Goal: Information Seeking & Learning: Learn about a topic

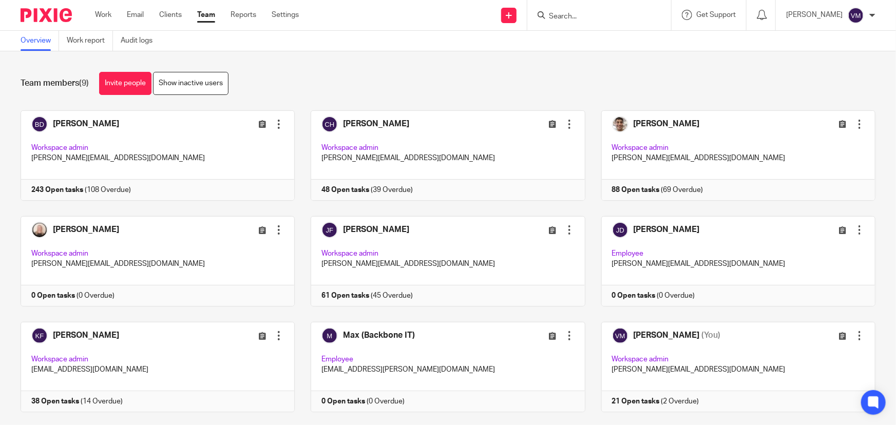
click at [138, 30] on div "Work Email Clients Team Reports Settings Work Email Clients Team Reports Settin…" at bounding box center [200, 15] width 230 height 30
click at [139, 43] on link "Audit logs" at bounding box center [141, 41] width 40 height 20
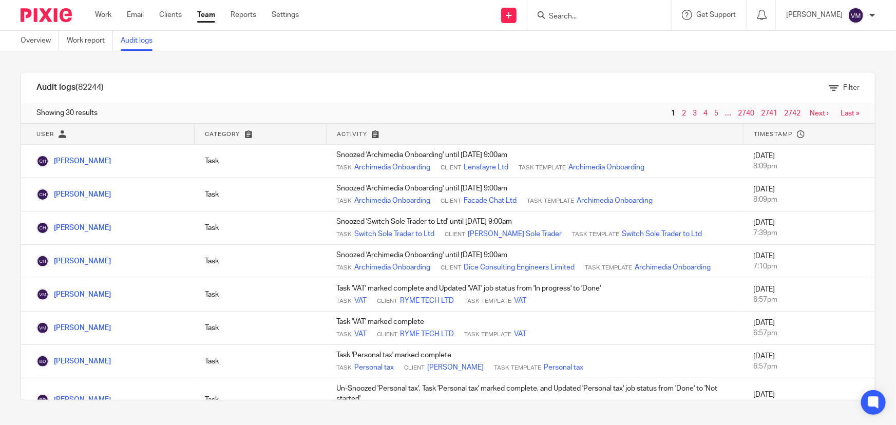
click at [210, 12] on link "Team" at bounding box center [206, 15] width 18 height 10
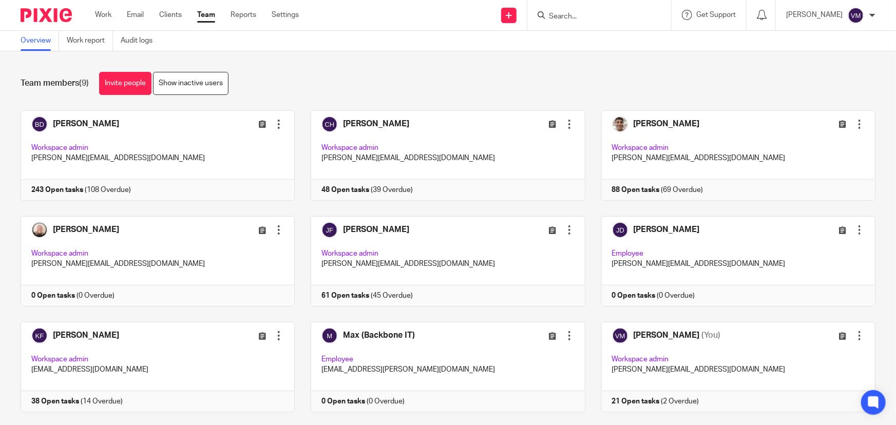
click at [604, 20] on input "Search" at bounding box center [594, 16] width 92 height 9
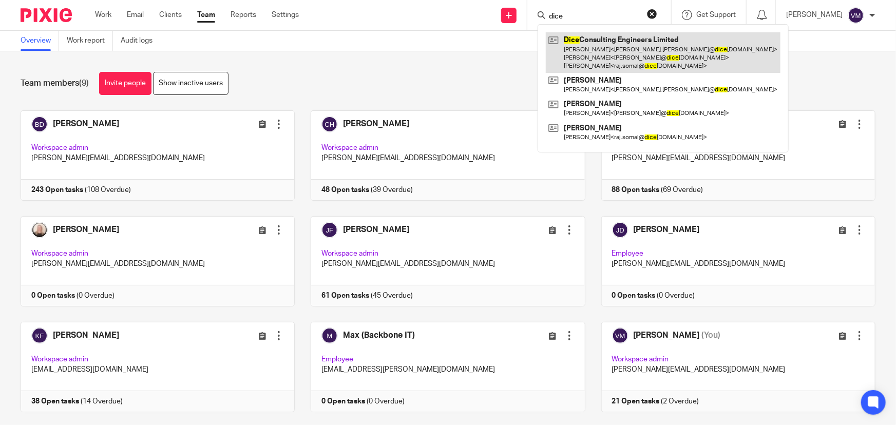
type input "dice"
click at [614, 48] on link at bounding box center [663, 52] width 235 height 41
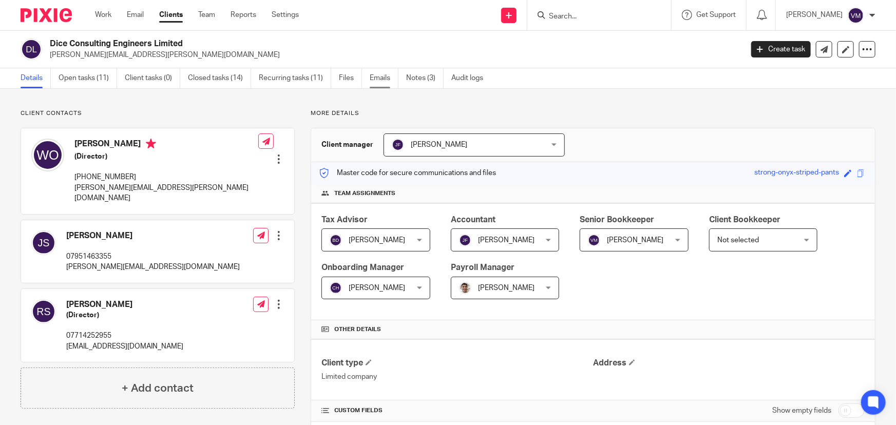
click at [392, 80] on link "Emails" at bounding box center [384, 78] width 29 height 20
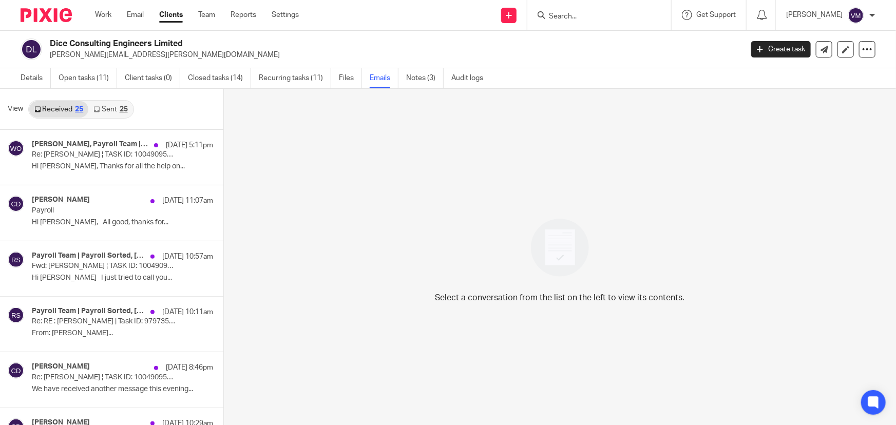
click at [99, 110] on icon at bounding box center [96, 109] width 6 height 6
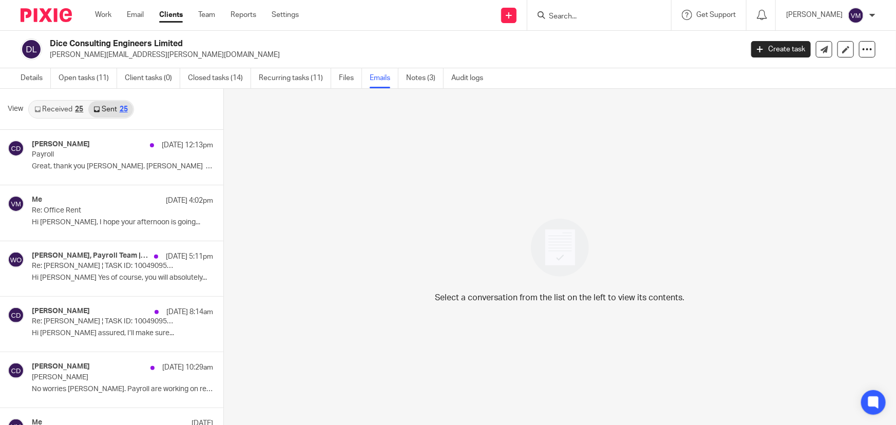
scroll to position [1, 0]
click at [73, 106] on link "Received 25" at bounding box center [58, 108] width 59 height 16
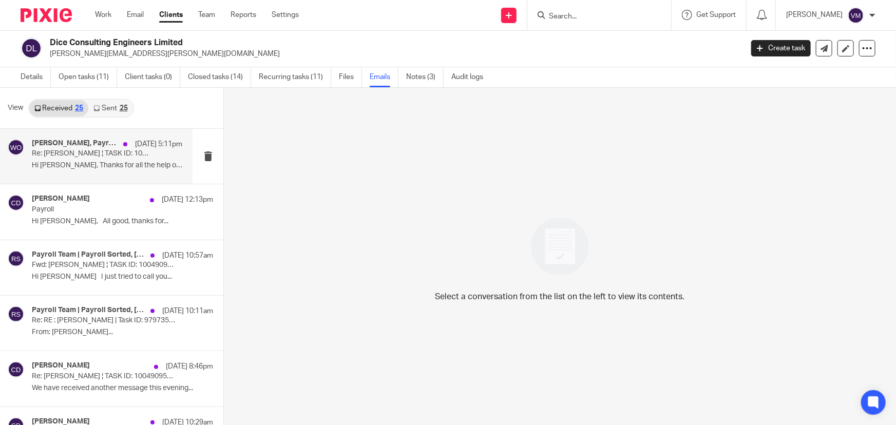
click at [86, 166] on p "Hi Lyndsey, Thanks for all the help on..." at bounding box center [107, 165] width 150 height 9
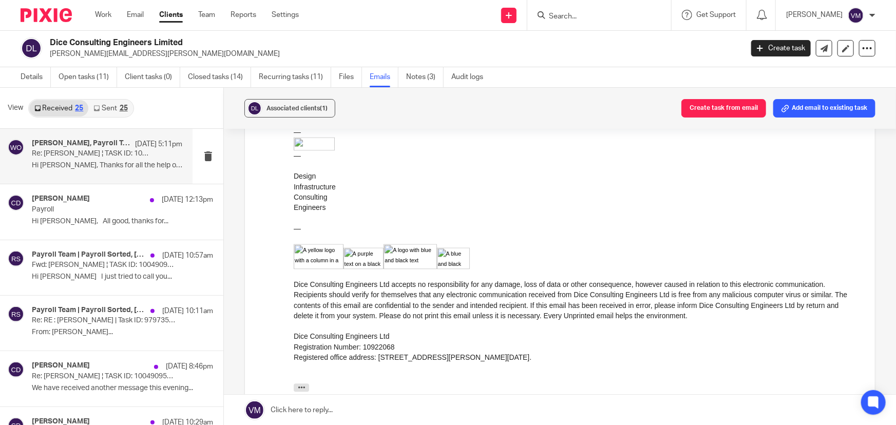
scroll to position [997, 0]
click at [211, 15] on link "Team" at bounding box center [206, 15] width 17 height 10
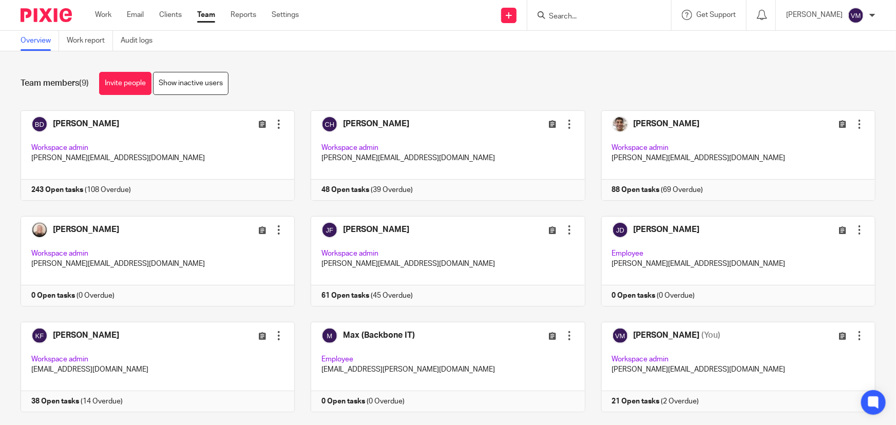
click at [565, 16] on input "Search" at bounding box center [594, 16] width 92 height 9
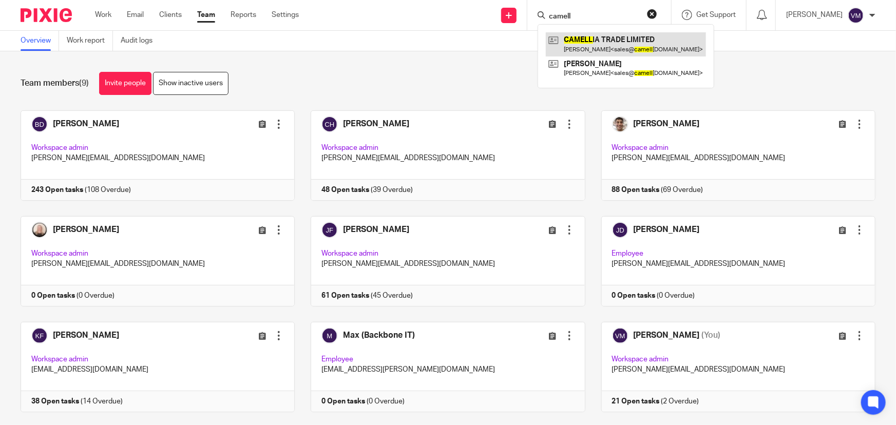
type input "camell"
click at [593, 44] on link at bounding box center [626, 44] width 160 height 24
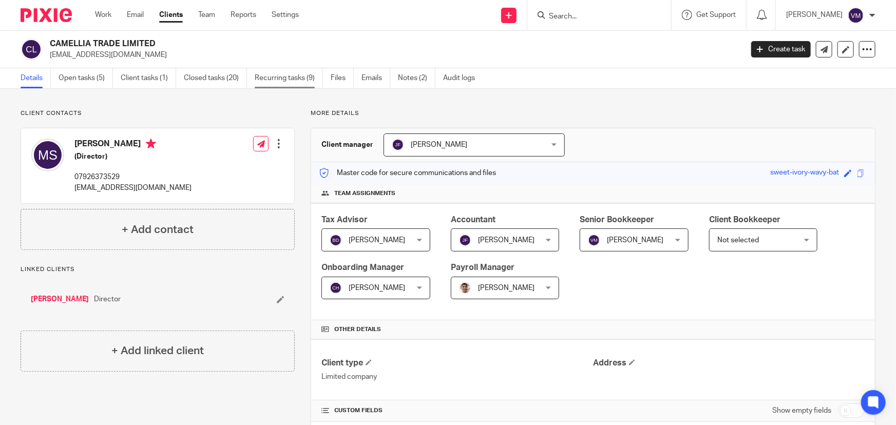
click at [289, 77] on link "Recurring tasks (9)" at bounding box center [289, 78] width 68 height 20
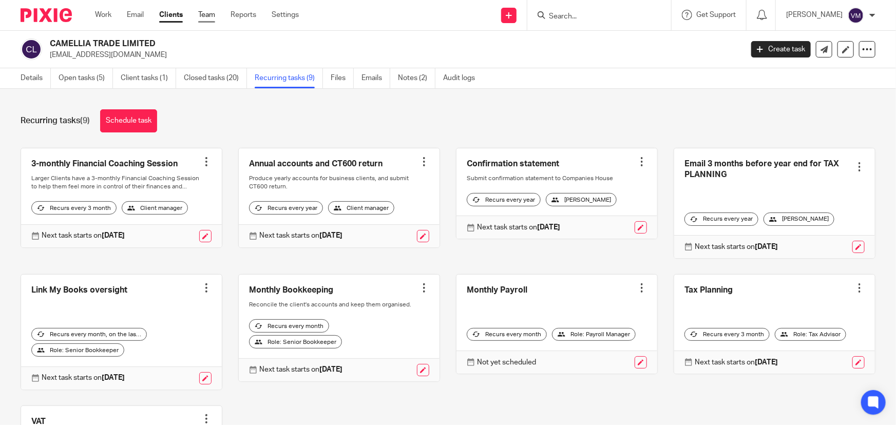
click at [212, 16] on link "Team" at bounding box center [206, 15] width 17 height 10
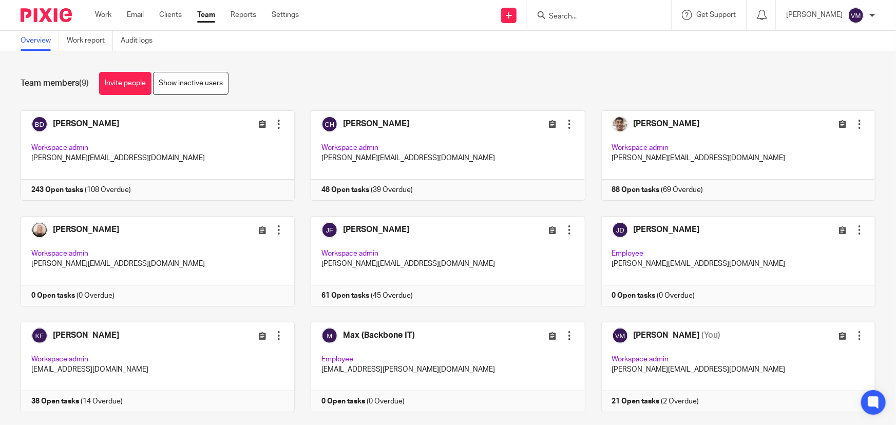
click at [580, 22] on div at bounding box center [599, 15] width 144 height 30
click at [581, 20] on input "Search" at bounding box center [594, 16] width 92 height 9
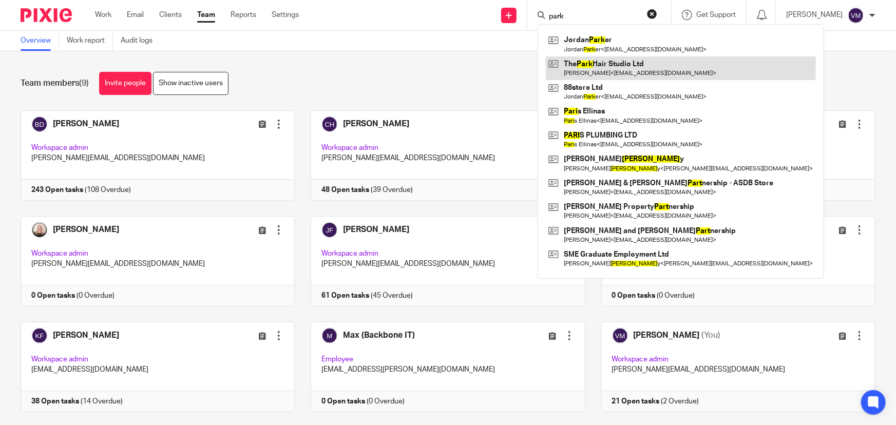
type input "park"
click at [605, 64] on link at bounding box center [681, 68] width 270 height 24
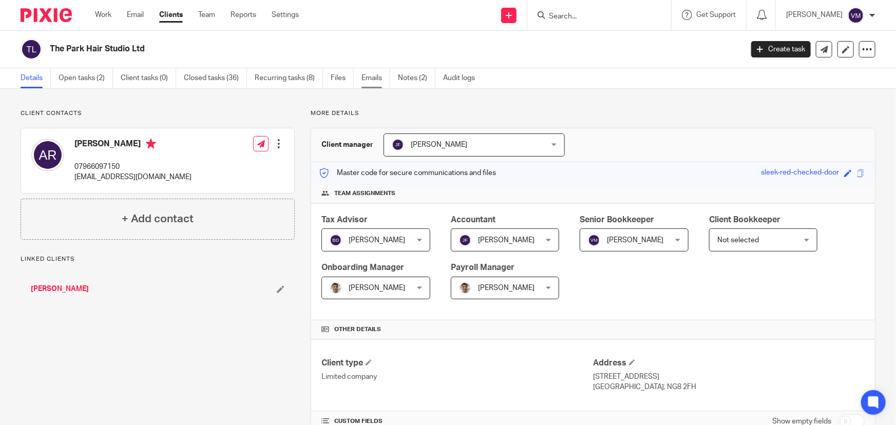
click at [362, 85] on link "Emails" at bounding box center [375, 78] width 29 height 20
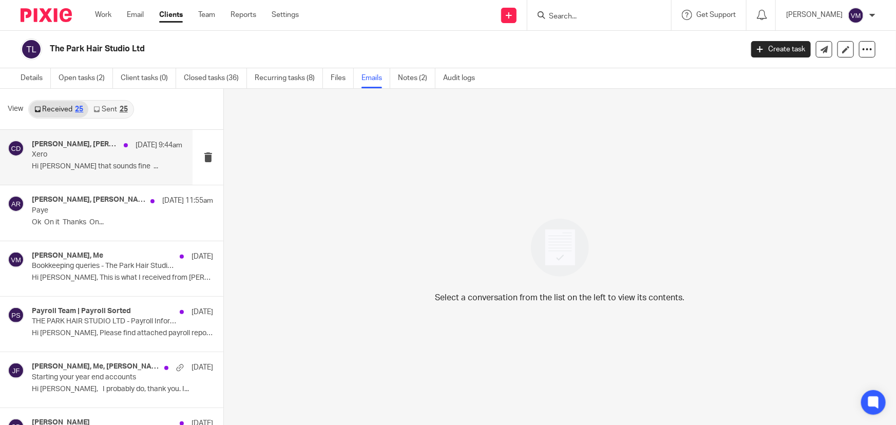
click at [92, 149] on div "[PERSON_NAME], [PERSON_NAME] [DATE] 9:44am" at bounding box center [107, 145] width 150 height 10
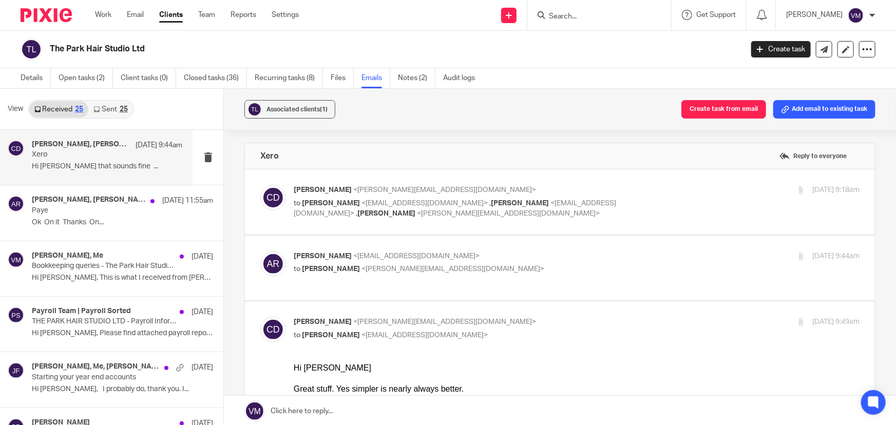
click at [617, 260] on p "Adam Radage <theparkhair@gmail.com>" at bounding box center [482, 256] width 377 height 11
checkbox input "true"
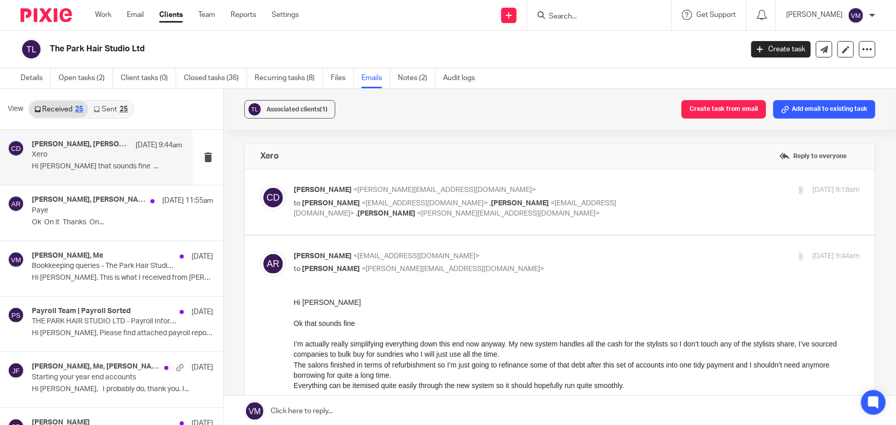
click at [717, 195] on div "Chris Demetriou <chris@archimediaaccounts.co.uk> to Adam Radage <theparkhair@gm…" at bounding box center [577, 202] width 566 height 34
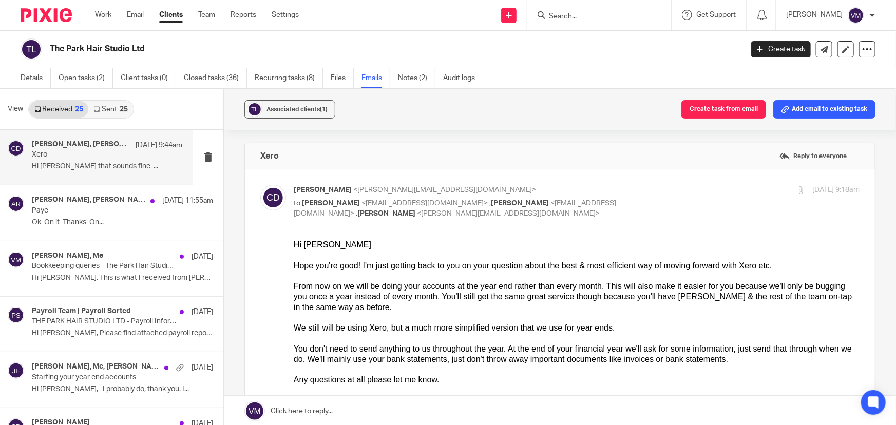
click at [713, 194] on div "17 Sep 2025 9:18am" at bounding box center [765, 190] width 188 height 11
checkbox input "false"
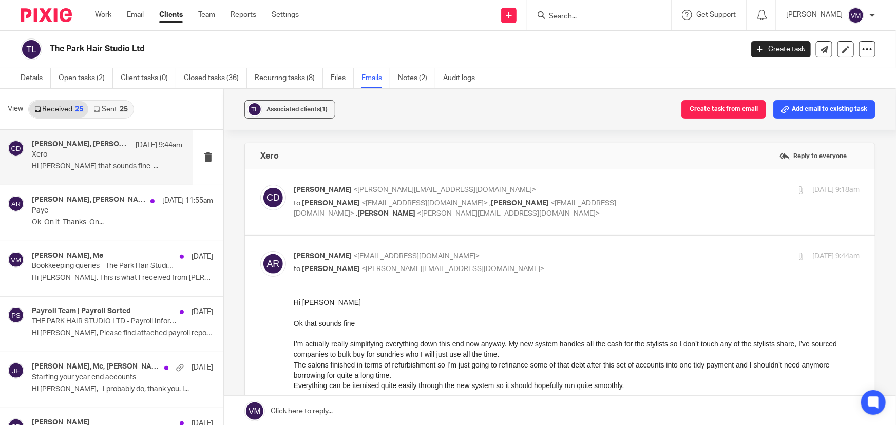
click at [654, 241] on label at bounding box center [560, 413] width 630 height 355
click at [260, 251] on input "checkbox" at bounding box center [260, 251] width 1 height 1
checkbox input "false"
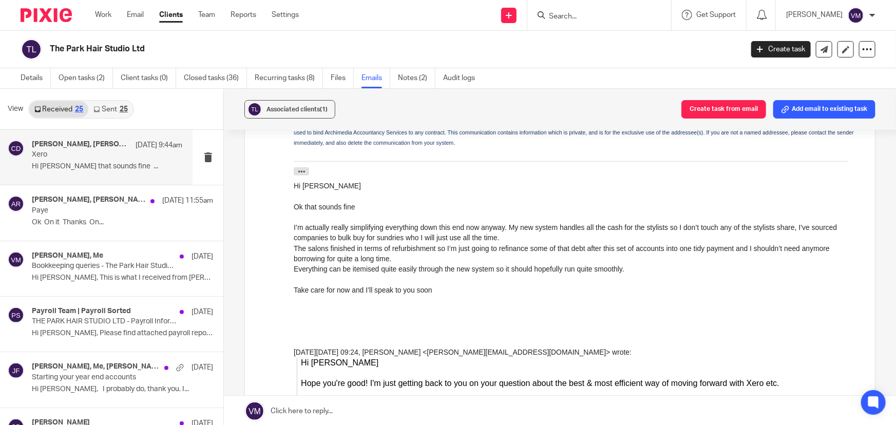
scroll to position [606, 0]
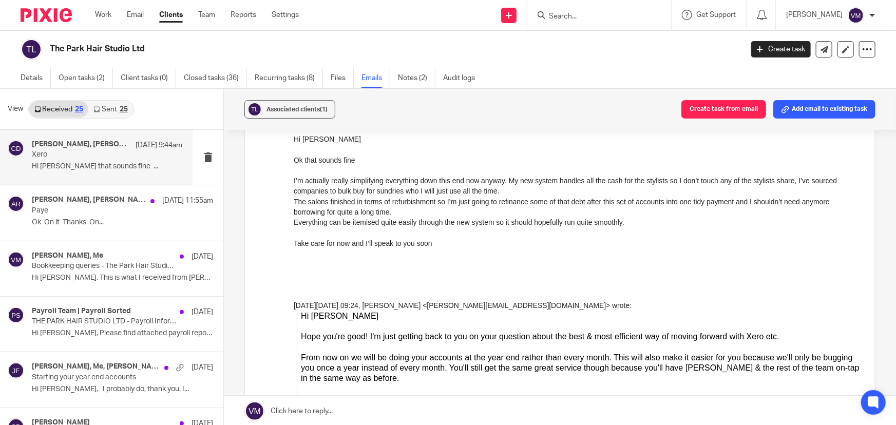
click at [113, 109] on link "Sent 25" at bounding box center [110, 109] width 44 height 16
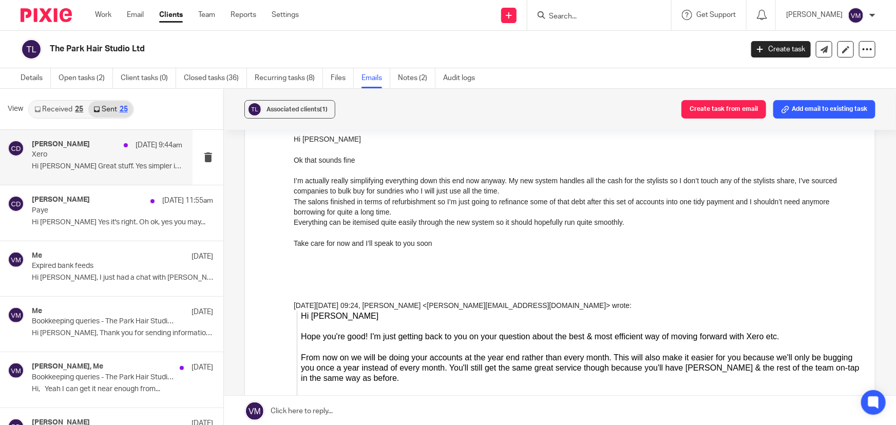
scroll to position [1, 0]
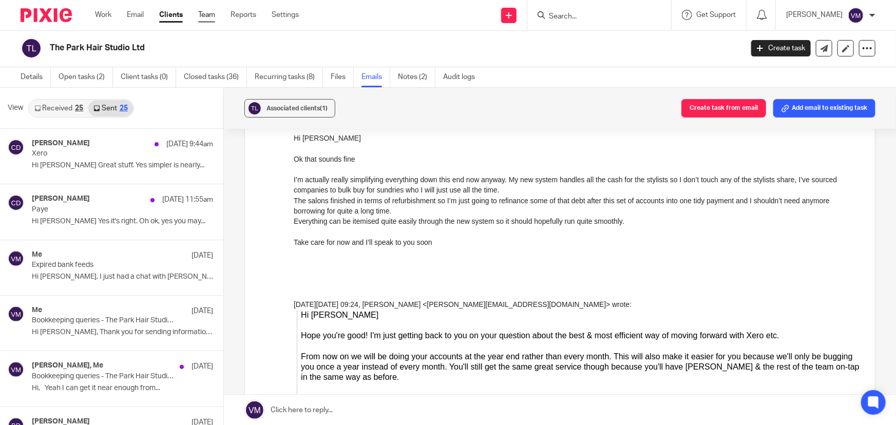
click at [204, 12] on link "Team" at bounding box center [206, 15] width 17 height 10
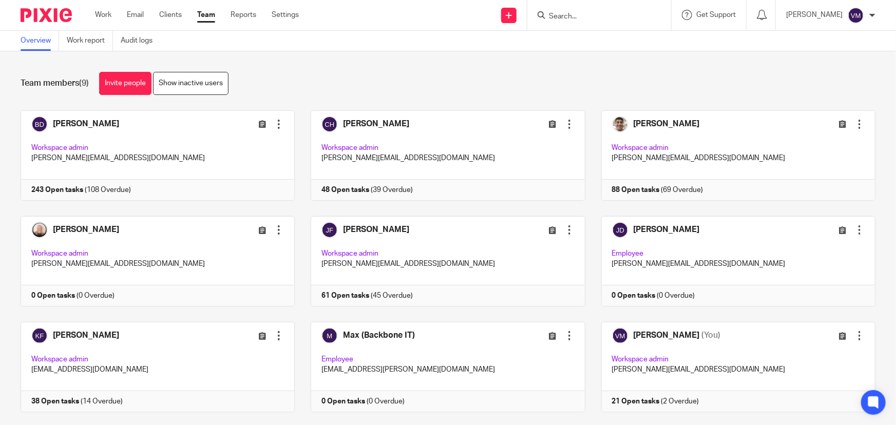
click at [584, 17] on input "Search" at bounding box center [594, 16] width 92 height 9
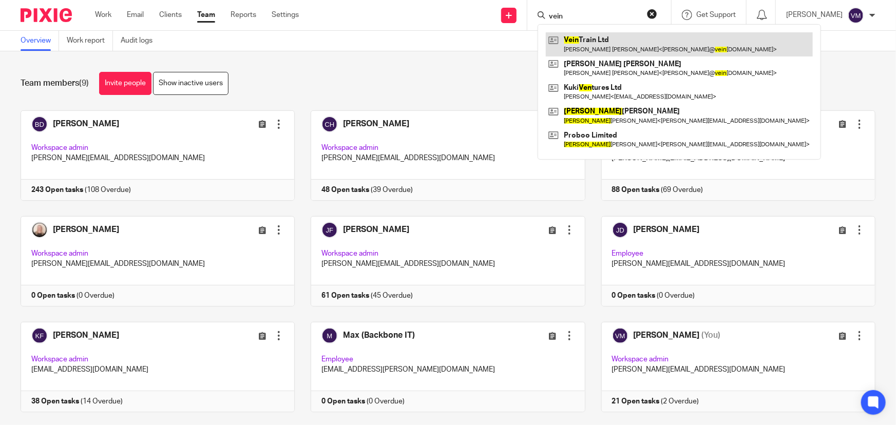
type input "vein"
click at [615, 44] on link at bounding box center [679, 44] width 267 height 24
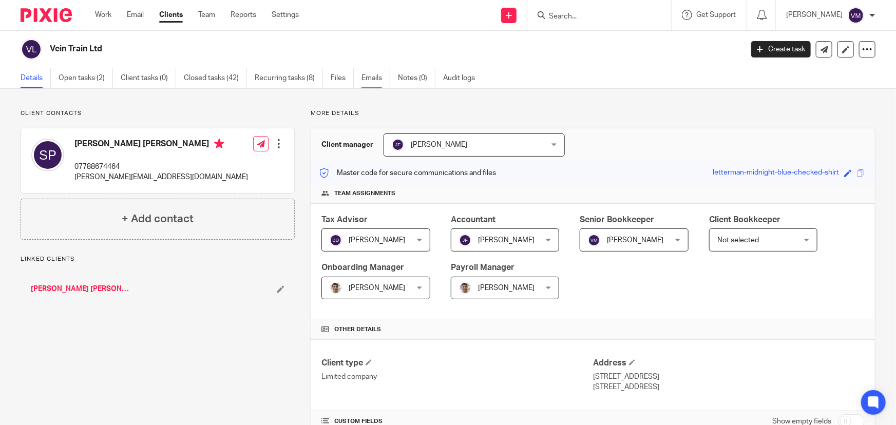
click at [374, 81] on link "Emails" at bounding box center [375, 78] width 29 height 20
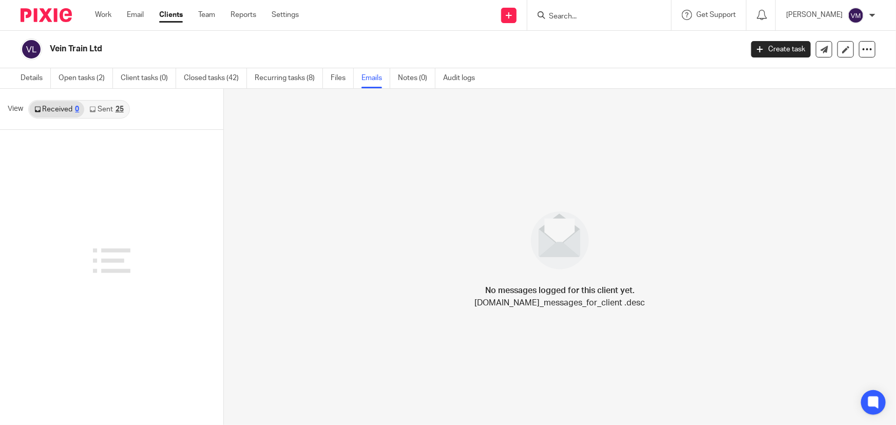
click at [109, 110] on link "Sent 25" at bounding box center [106, 109] width 44 height 16
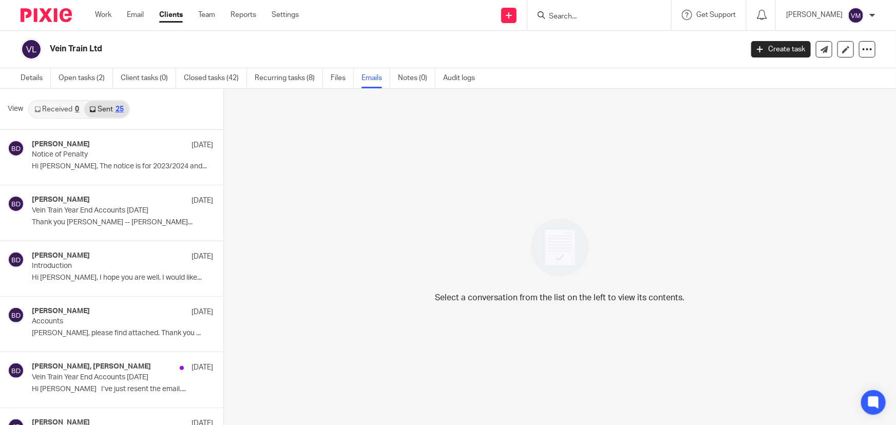
click at [73, 108] on link "Received 0" at bounding box center [56, 109] width 55 height 16
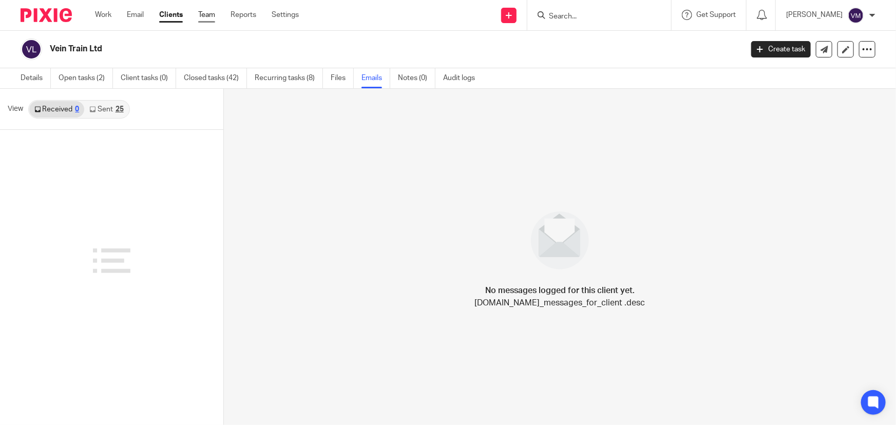
click at [207, 16] on link "Team" at bounding box center [206, 15] width 17 height 10
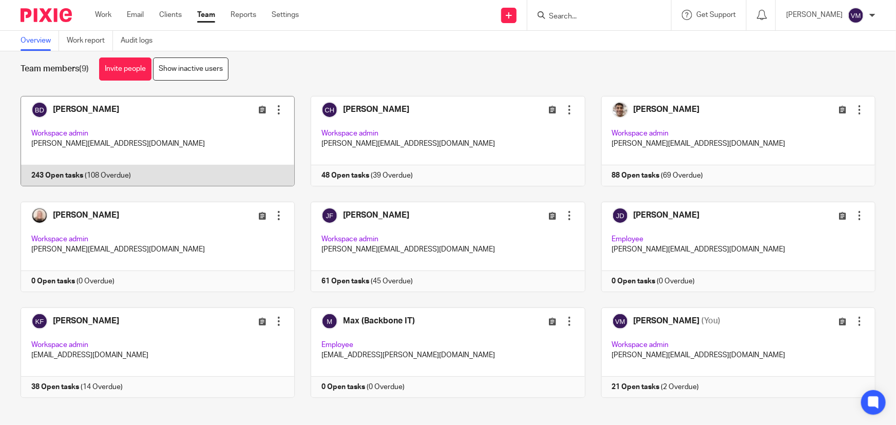
scroll to position [22, 0]
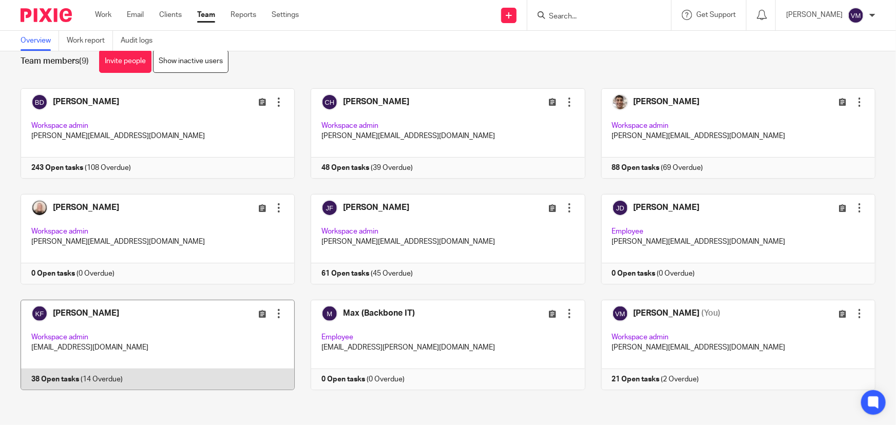
click at [161, 385] on link at bounding box center [150, 345] width 290 height 90
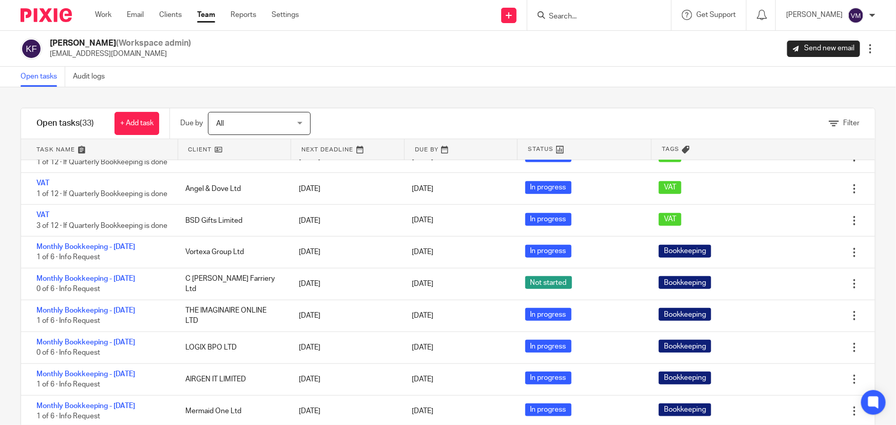
scroll to position [469, 0]
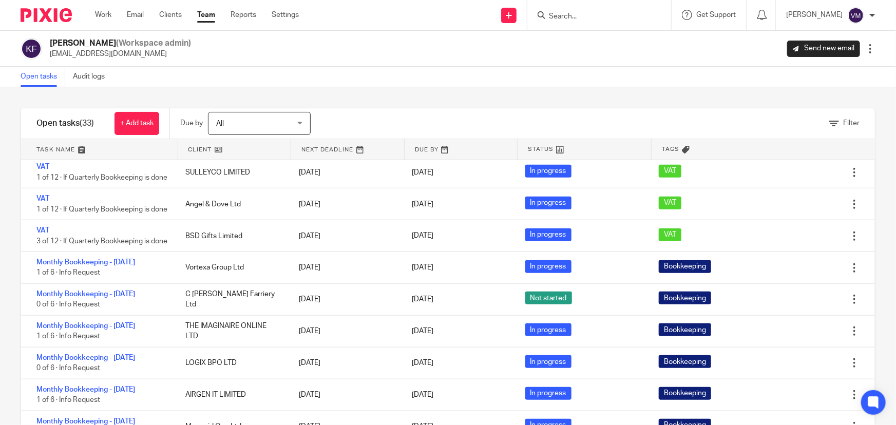
click at [570, 13] on input "Search" at bounding box center [594, 16] width 92 height 9
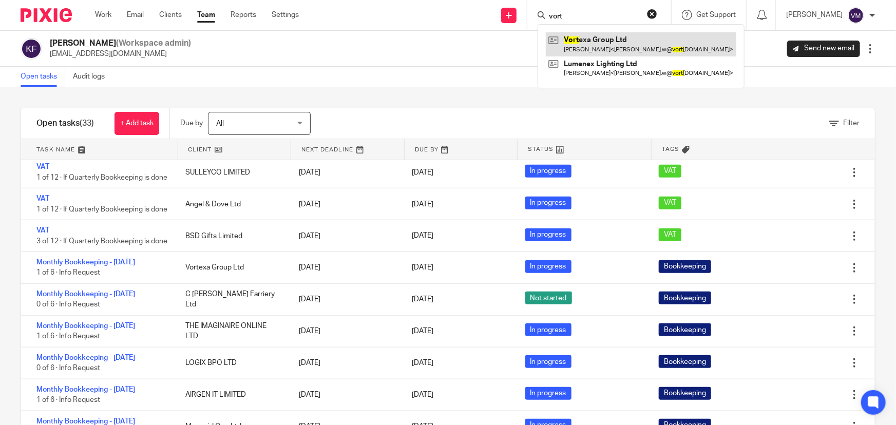
type input "vort"
click at [610, 50] on link at bounding box center [641, 44] width 190 height 24
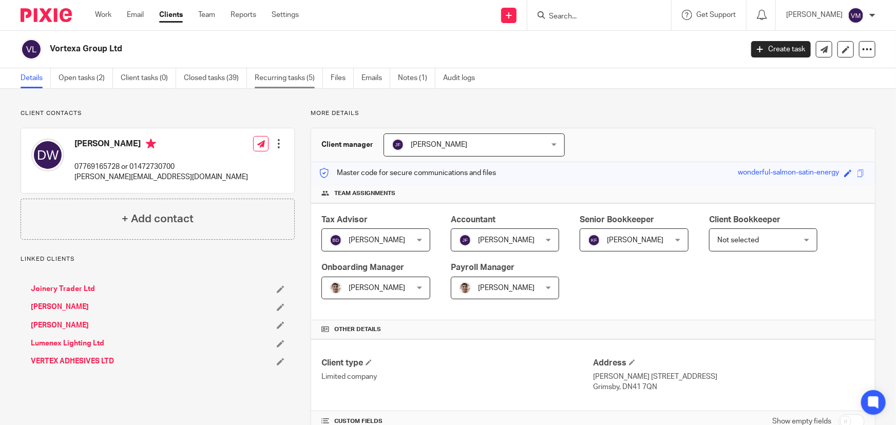
click at [306, 77] on link "Recurring tasks (5)" at bounding box center [289, 78] width 68 height 20
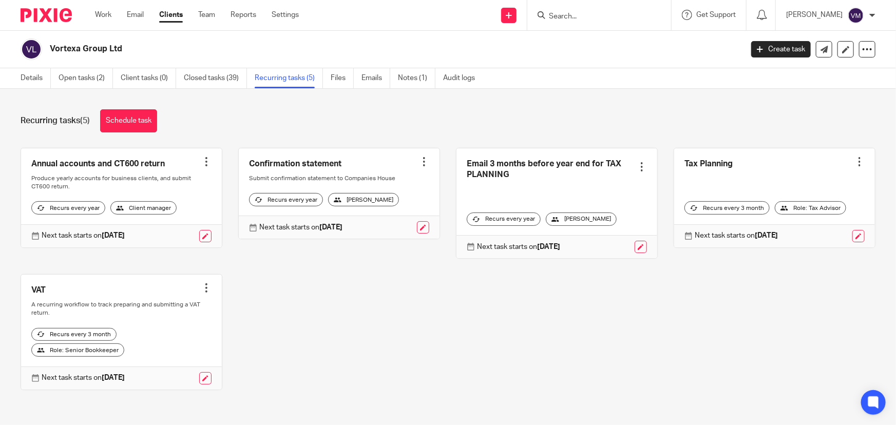
click at [570, 18] on input "Search" at bounding box center [594, 16] width 92 height 9
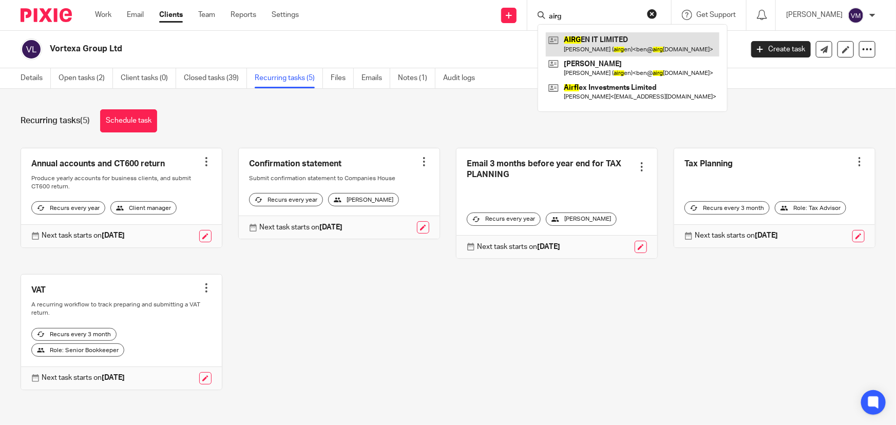
type input "airg"
click at [621, 44] on link at bounding box center [633, 44] width 174 height 24
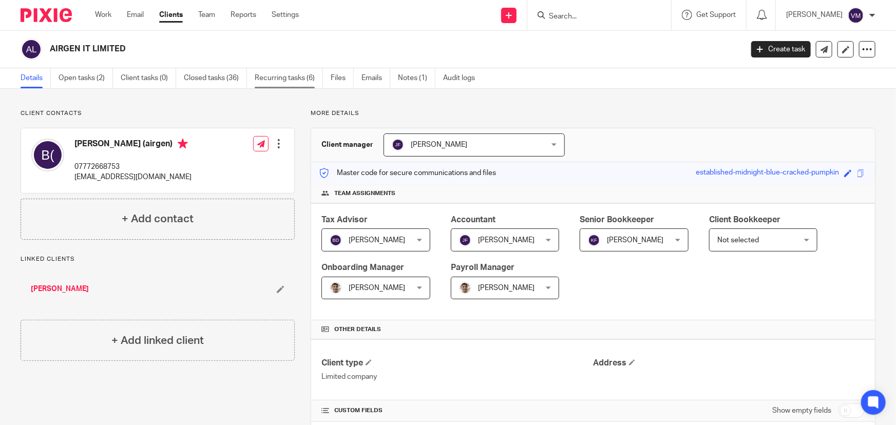
click at [298, 79] on link "Recurring tasks (6)" at bounding box center [289, 78] width 68 height 20
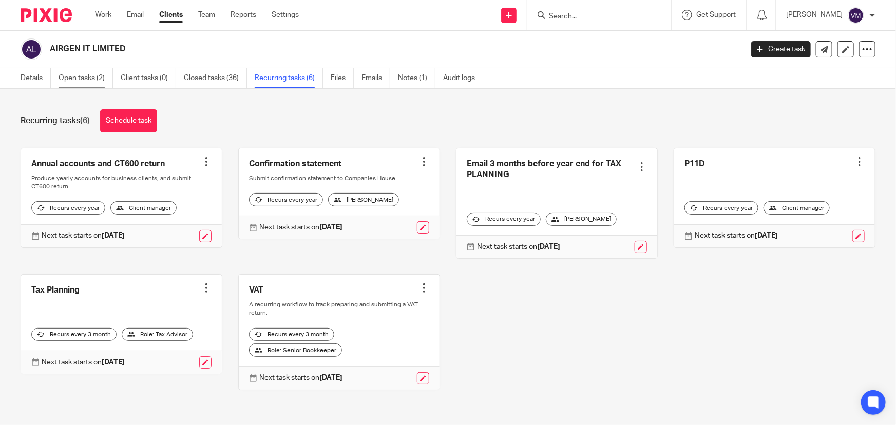
click at [86, 78] on link "Open tasks (2)" at bounding box center [86, 78] width 54 height 20
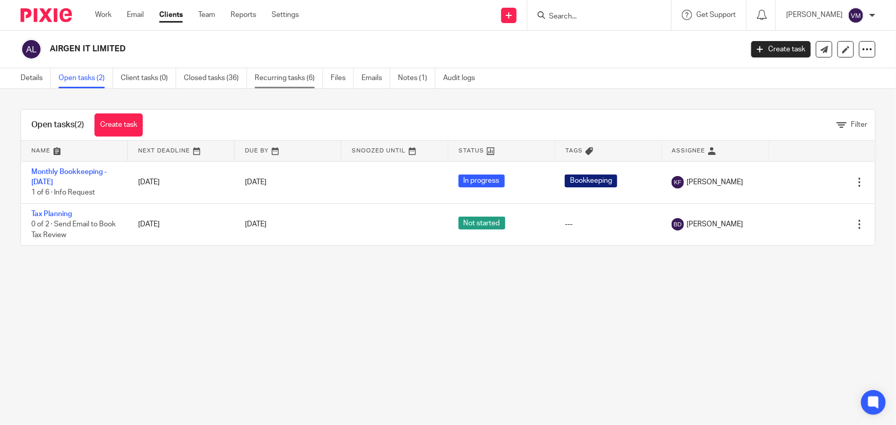
click at [304, 76] on link "Recurring tasks (6)" at bounding box center [289, 78] width 68 height 20
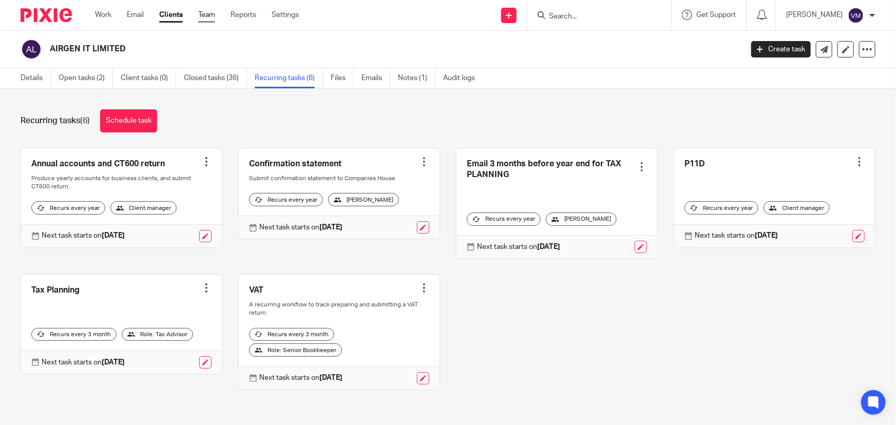
click at [212, 20] on link "Team" at bounding box center [206, 15] width 17 height 10
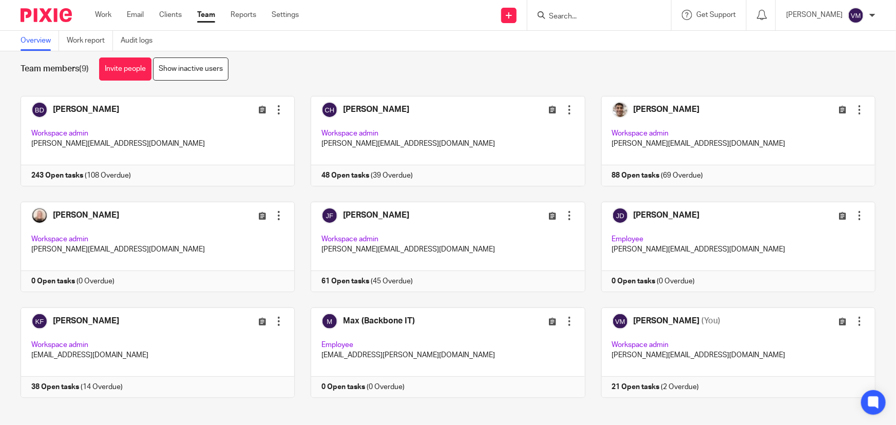
scroll to position [22, 0]
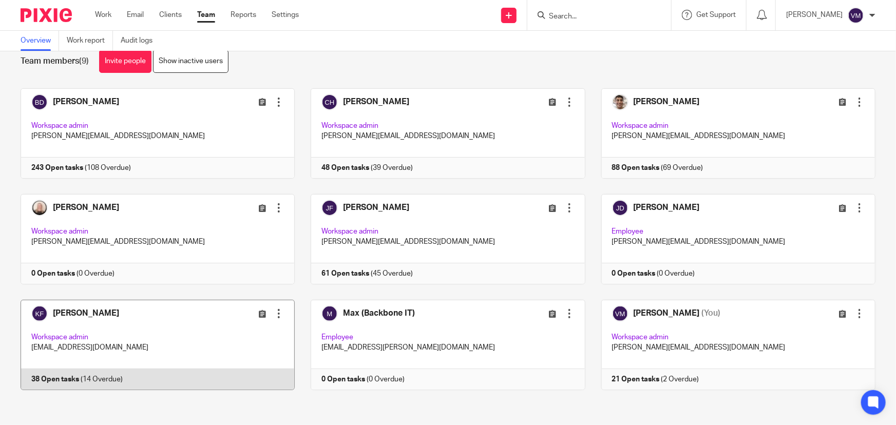
click at [159, 377] on link at bounding box center [150, 345] width 290 height 90
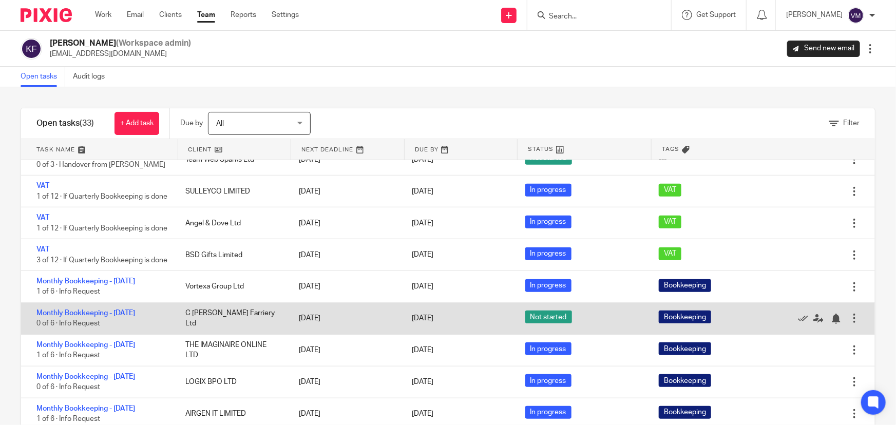
scroll to position [420, 0]
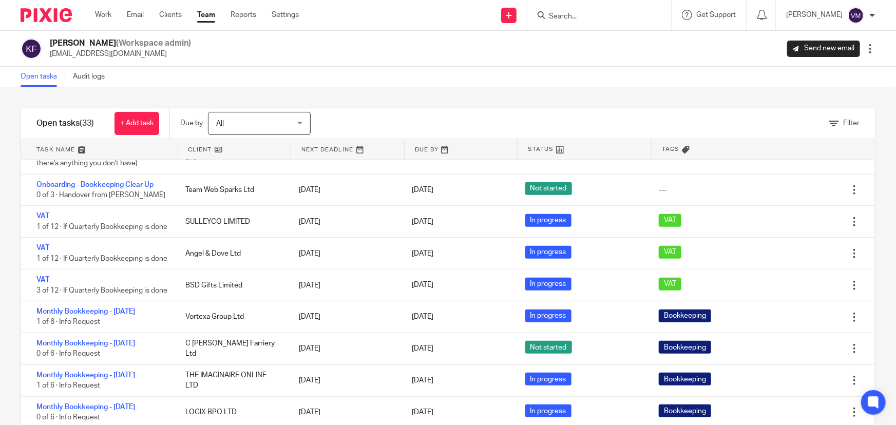
click at [575, 20] on input "Search" at bounding box center [594, 16] width 92 height 9
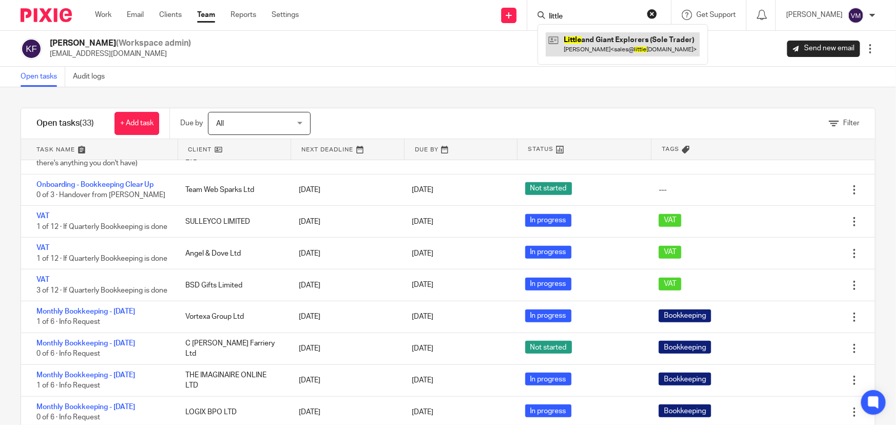
type input "little"
click at [616, 48] on link at bounding box center [623, 44] width 154 height 24
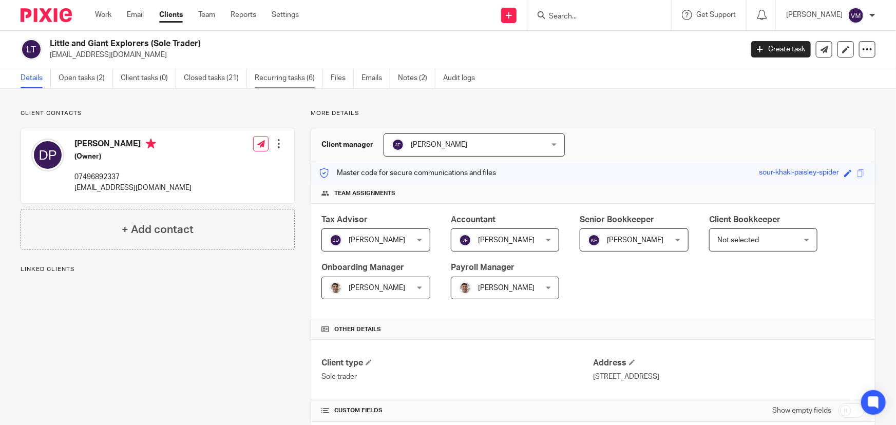
click at [309, 81] on link "Recurring tasks (6)" at bounding box center [289, 78] width 68 height 20
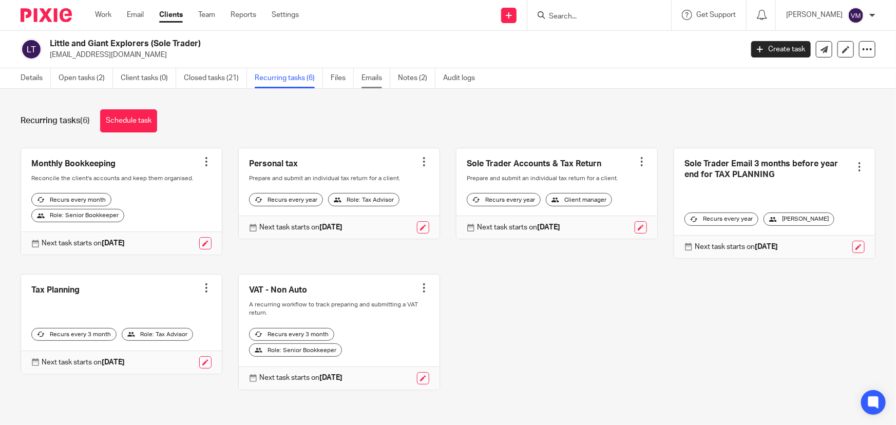
click at [370, 77] on link "Emails" at bounding box center [375, 78] width 29 height 20
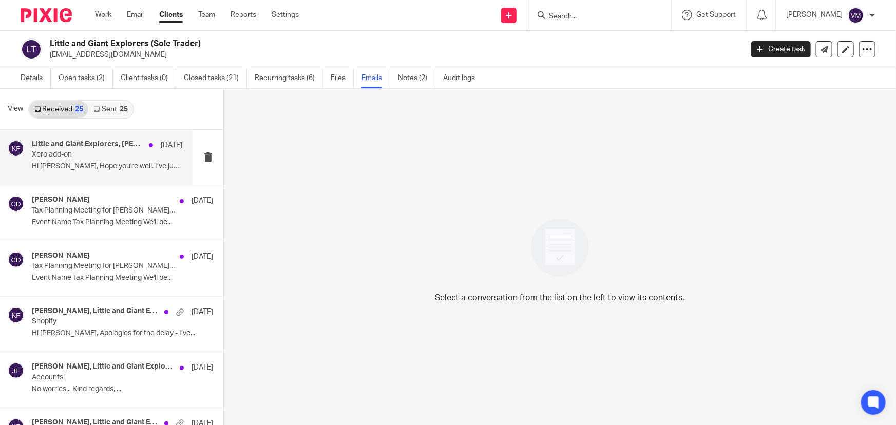
click at [83, 157] on p "Xero add-on" at bounding box center [92, 154] width 121 height 9
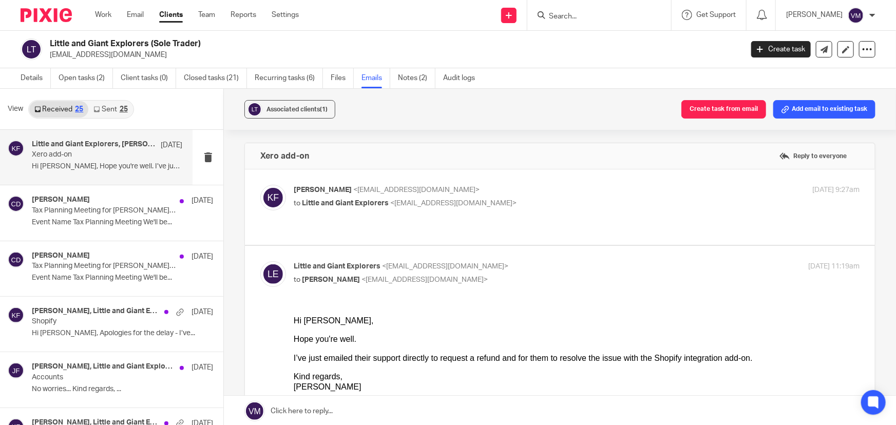
click at [594, 196] on div "[PERSON_NAME] <[EMAIL_ADDRESS][DOMAIN_NAME]> to Little and Giant Explorers <[EM…" at bounding box center [482, 197] width 377 height 24
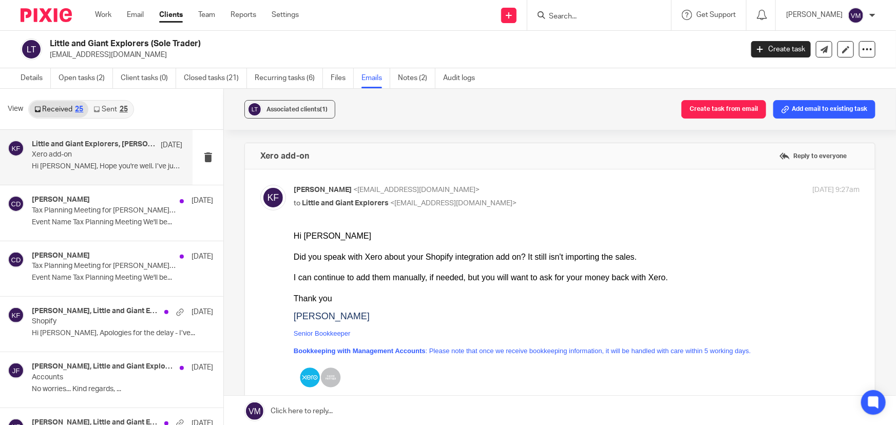
click at [636, 180] on label at bounding box center [560, 383] width 630 height 429
click at [260, 184] on input "checkbox" at bounding box center [260, 184] width 1 height 1
checkbox input "false"
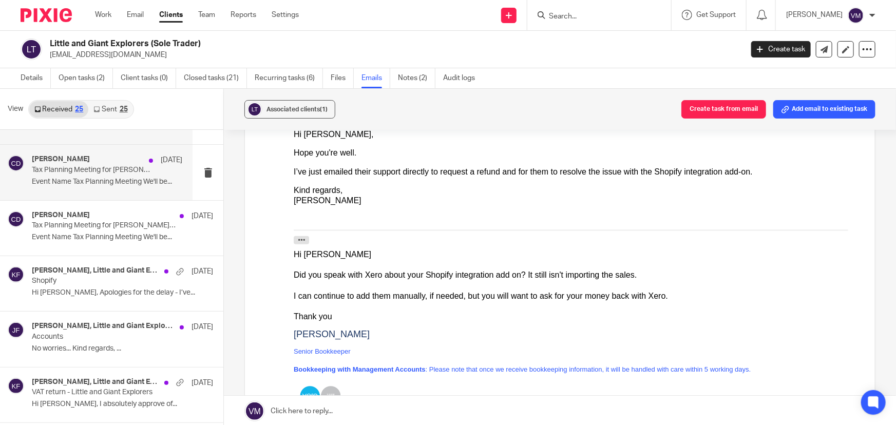
scroll to position [93, 0]
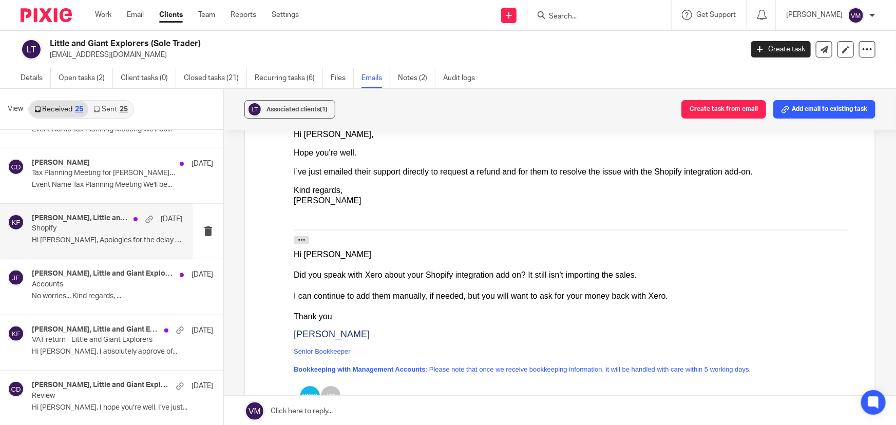
click at [67, 239] on p "Hi Kirsty, Apologies for the delay - I’ve..." at bounding box center [107, 240] width 150 height 9
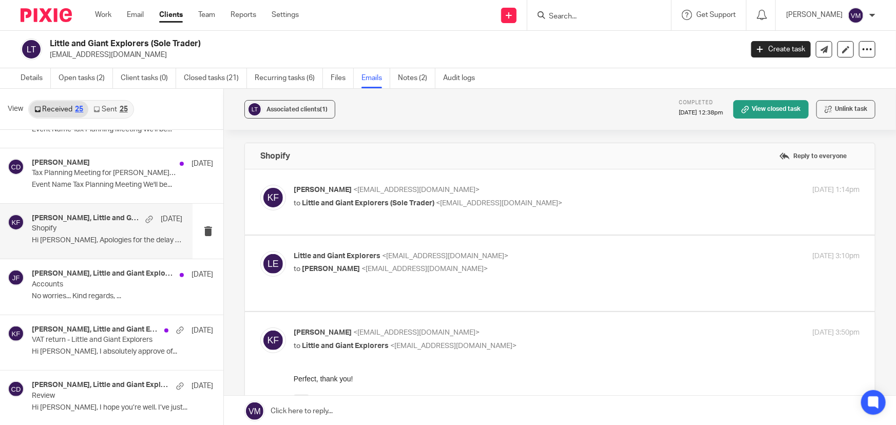
scroll to position [0, 0]
click at [575, 252] on p "Little and Giant Explorers <sales@littleandgiantexplorers.co.uk>" at bounding box center [482, 256] width 377 height 11
checkbox input "true"
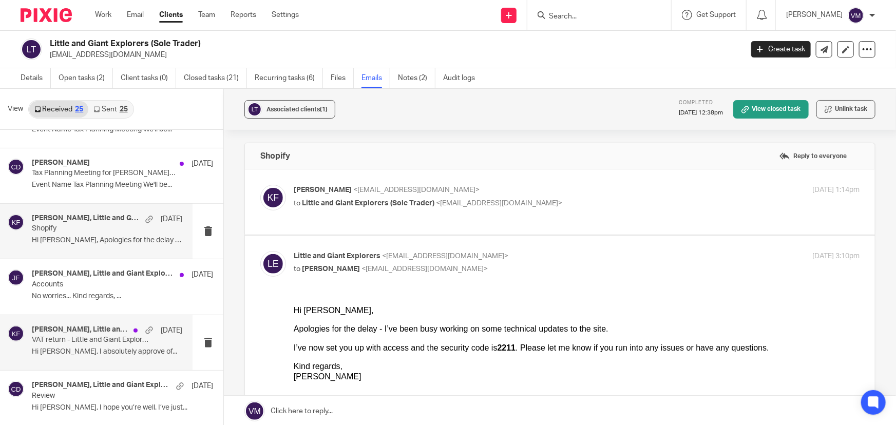
click at [75, 339] on p "VAT return - Little and Giant Explorers" at bounding box center [92, 340] width 121 height 9
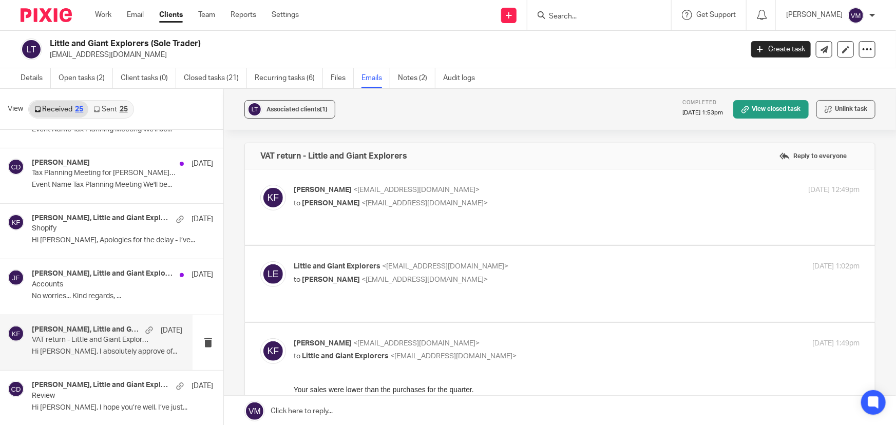
click at [618, 276] on p "to Kirsty Flowerdew <kirsty@archimediaaccounts.co.uk>" at bounding box center [482, 280] width 377 height 11
checkbox input "true"
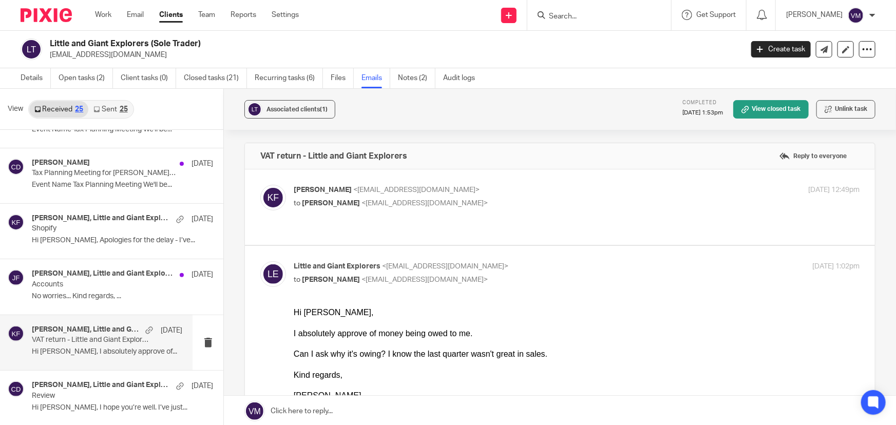
click at [606, 194] on p "Kirsty Flowerdew <kirsty@archimediaaccounts.co.uk>" at bounding box center [482, 190] width 377 height 11
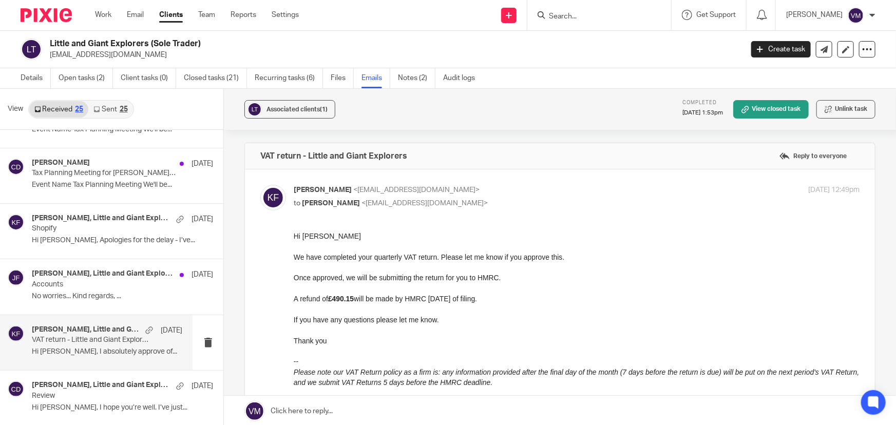
click at [606, 188] on p "Kirsty Flowerdew <kirsty@archimediaaccounts.co.uk>" at bounding box center [482, 190] width 377 height 11
checkbox input "false"
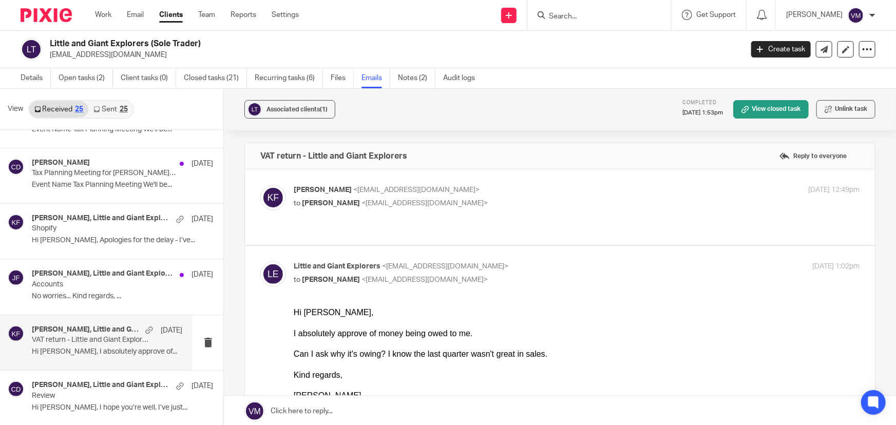
click at [615, 261] on p "Little and Giant Explorers <sales@littleandgiantexplorers.co.uk>" at bounding box center [482, 266] width 377 height 11
checkbox input "false"
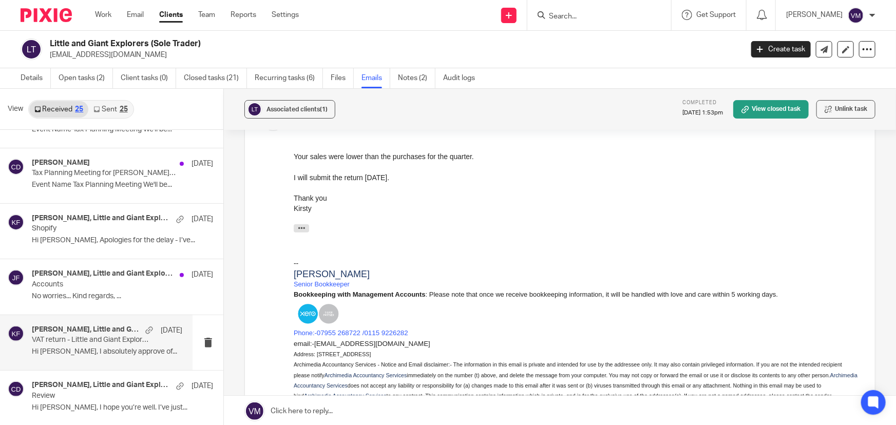
scroll to position [140, 0]
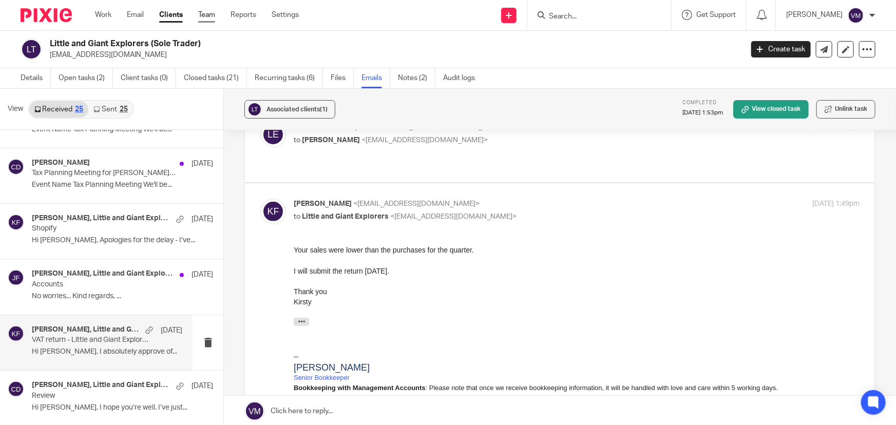
click at [202, 15] on link "Team" at bounding box center [206, 15] width 17 height 10
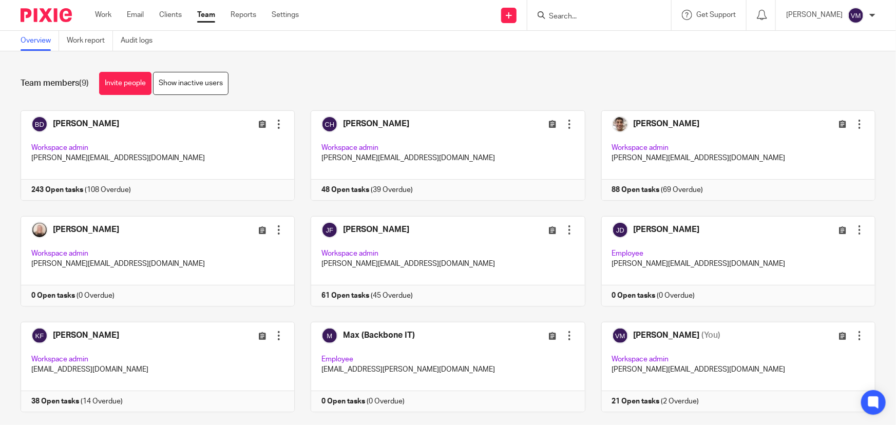
click at [602, 17] on input "Search" at bounding box center [594, 16] width 92 height 9
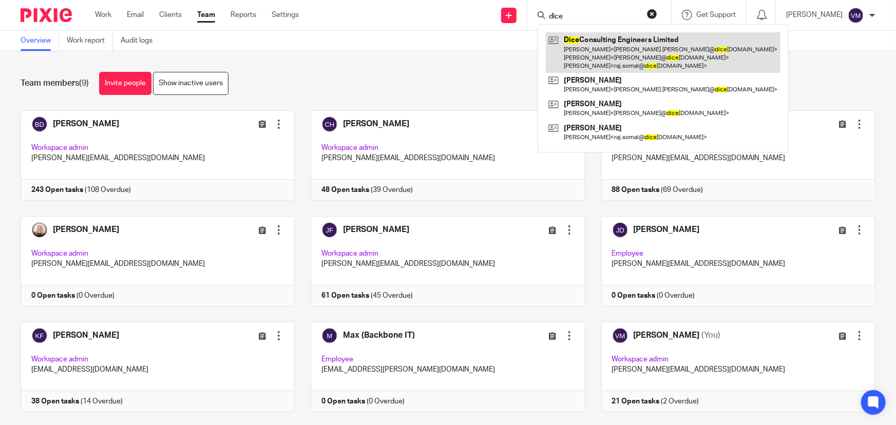
type input "dice"
click at [602, 42] on link at bounding box center [663, 52] width 235 height 41
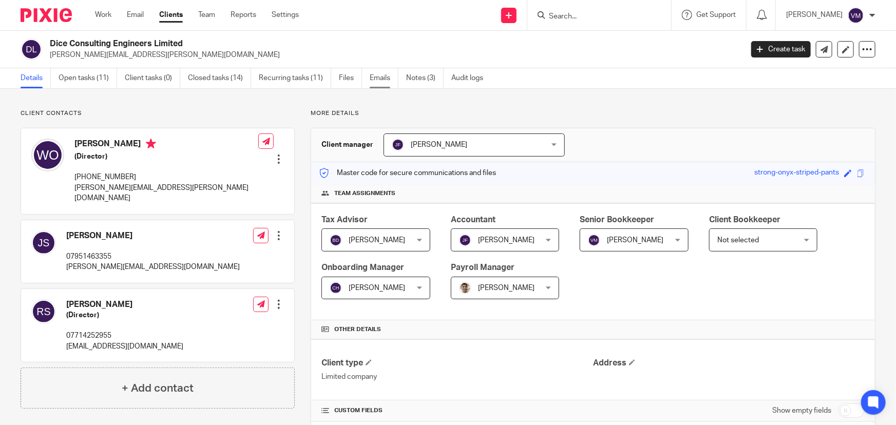
click at [380, 75] on link "Emails" at bounding box center [384, 78] width 29 height 20
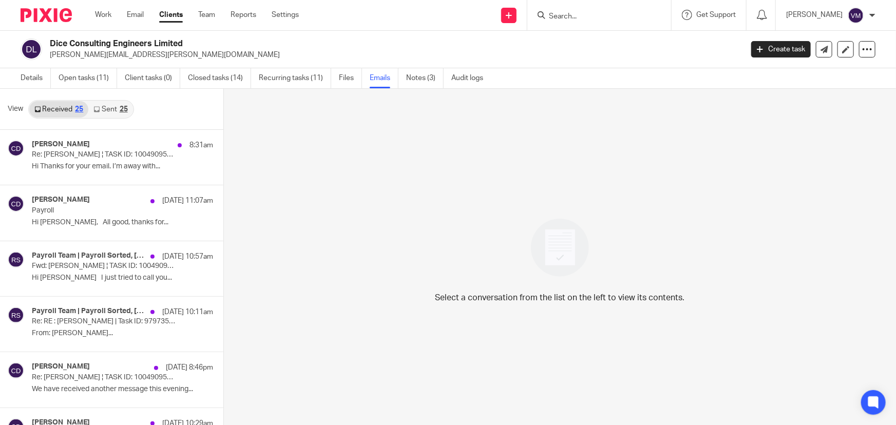
click at [103, 108] on link "Sent 25" at bounding box center [110, 109] width 44 height 16
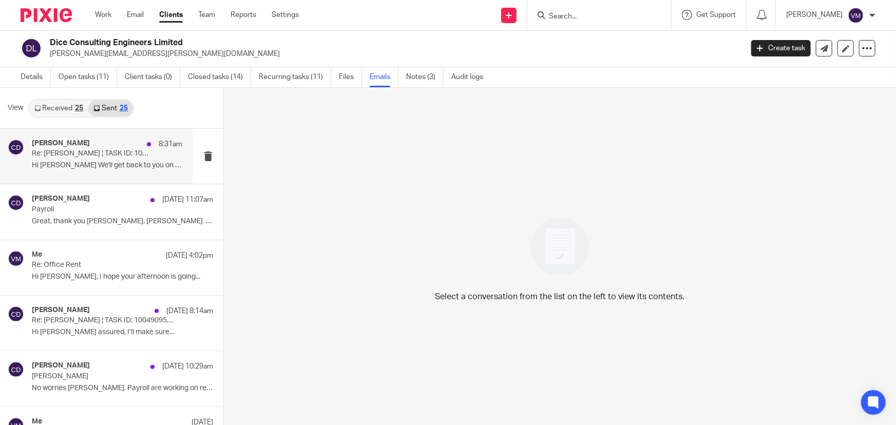
click at [64, 164] on p "Hi [PERSON_NAME] We'll get back to you on this [DATE]...." at bounding box center [107, 165] width 150 height 9
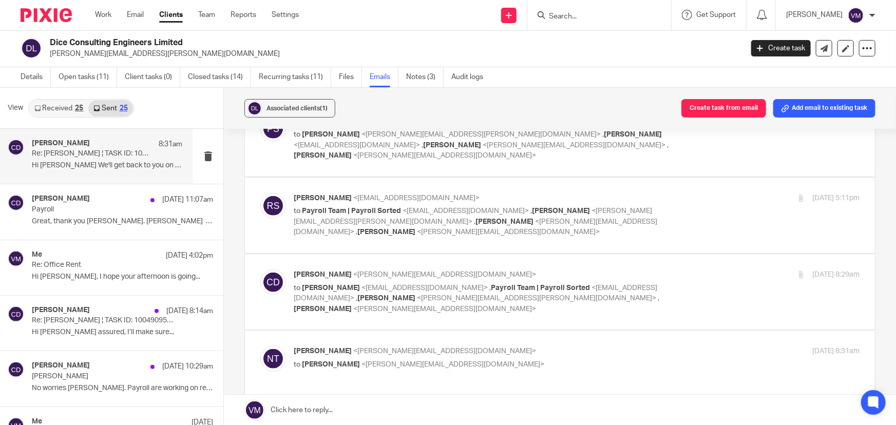
scroll to position [420, 0]
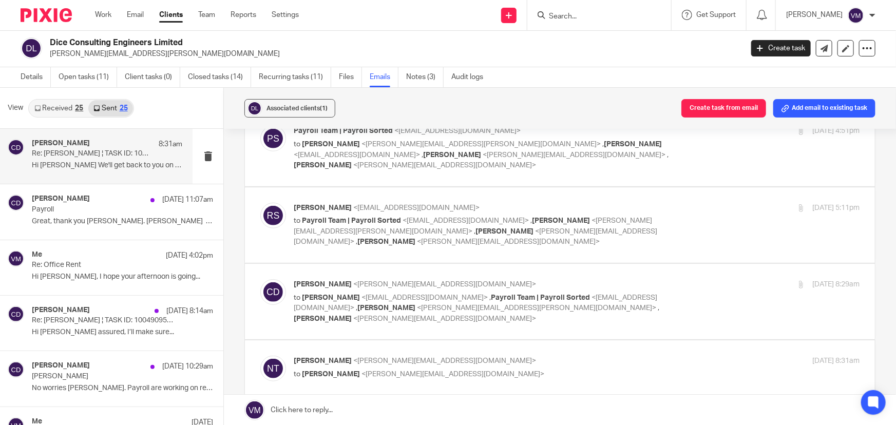
click at [671, 279] on div "[DATE] 8:29am" at bounding box center [765, 284] width 188 height 11
checkbox input "true"
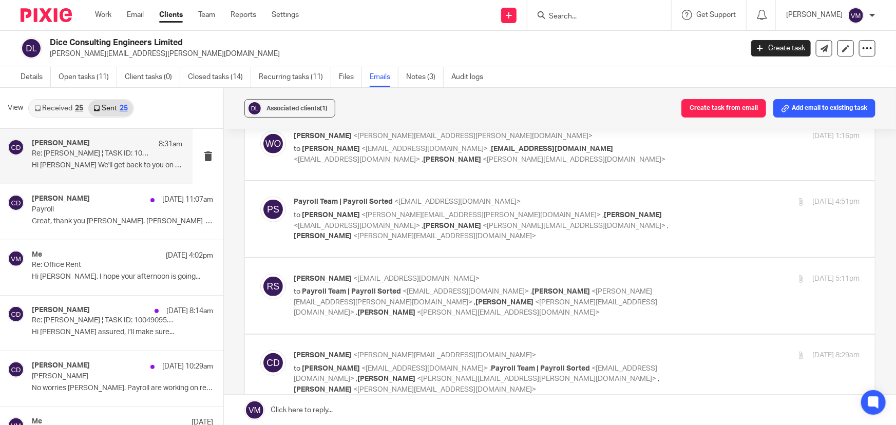
scroll to position [327, 0]
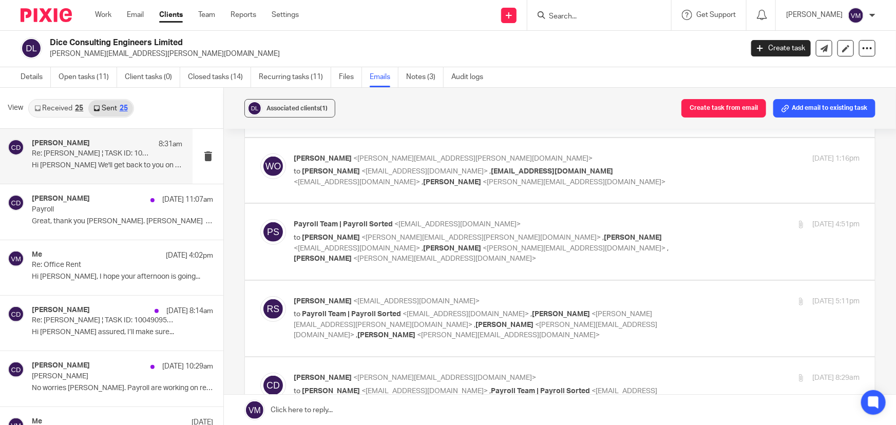
click at [726, 296] on div "17 Sep 2025 5:11pm" at bounding box center [765, 301] width 188 height 11
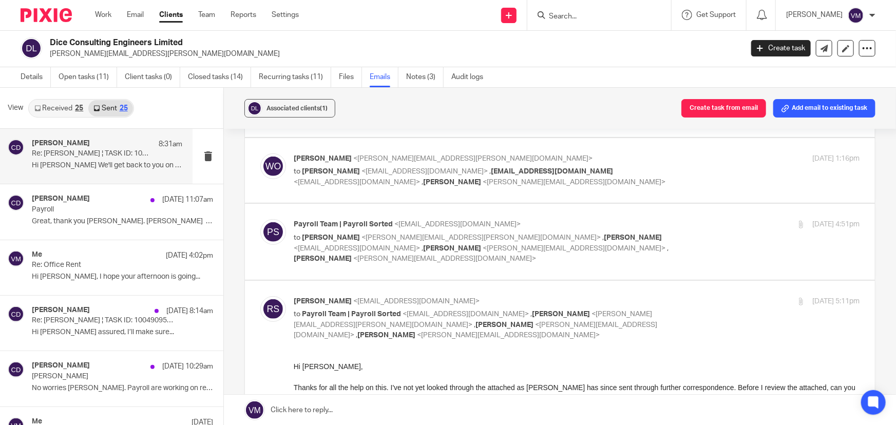
click at [260, 296] on input "checkbox" at bounding box center [260, 296] width 1 height 1
checkbox input "false"
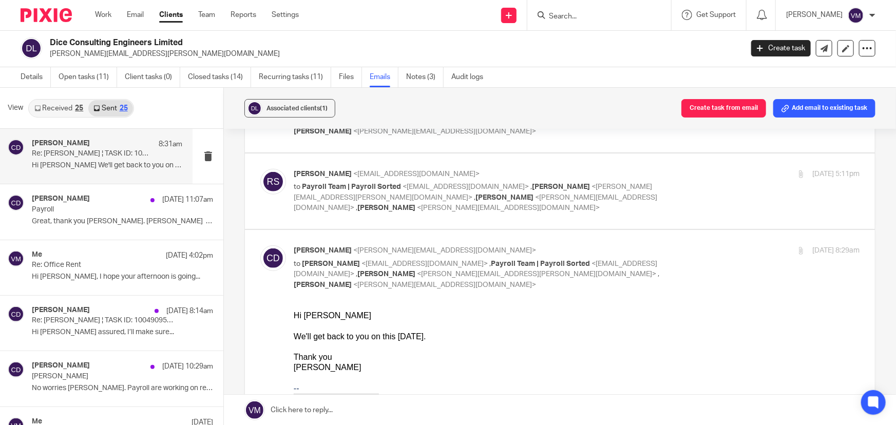
scroll to position [467, 0]
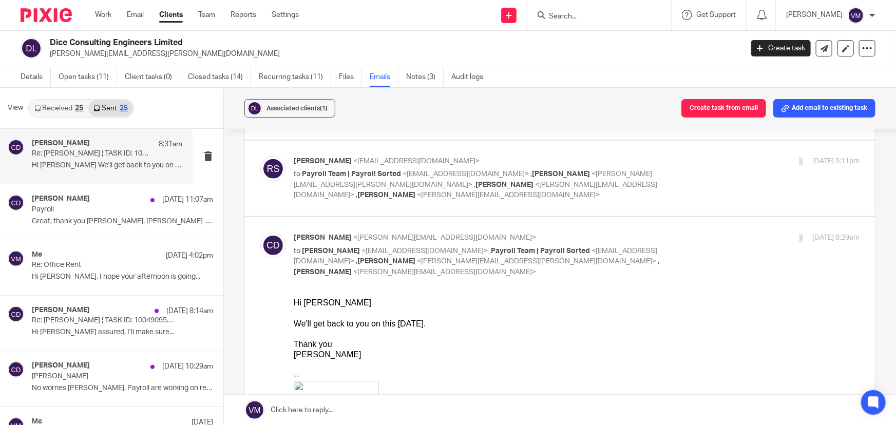
click at [690, 233] on div "18 Sep 2025 8:29am" at bounding box center [765, 238] width 188 height 11
checkbox input "false"
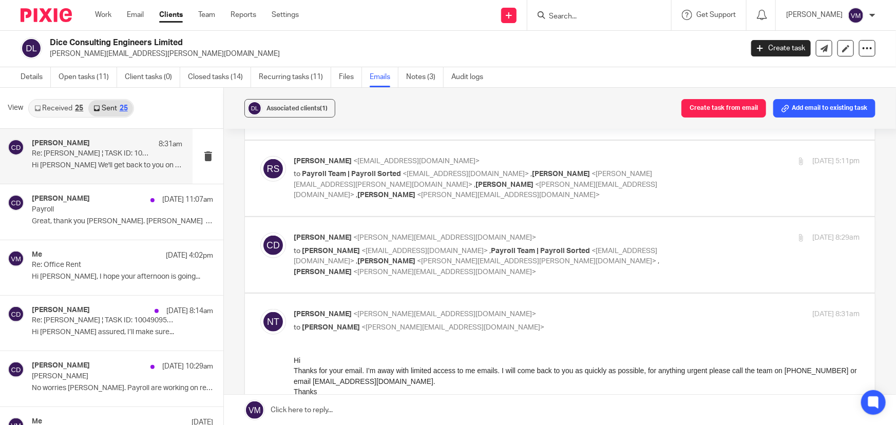
click at [260, 309] on input "checkbox" at bounding box center [260, 309] width 1 height 1
checkbox input "false"
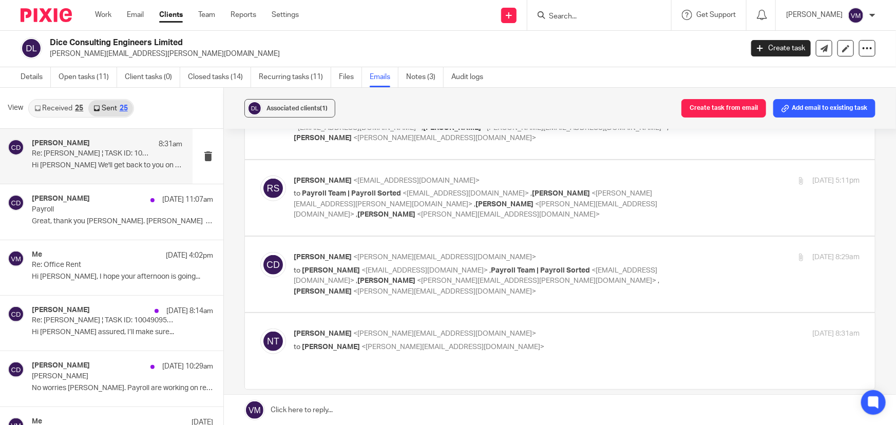
scroll to position [420, 0]
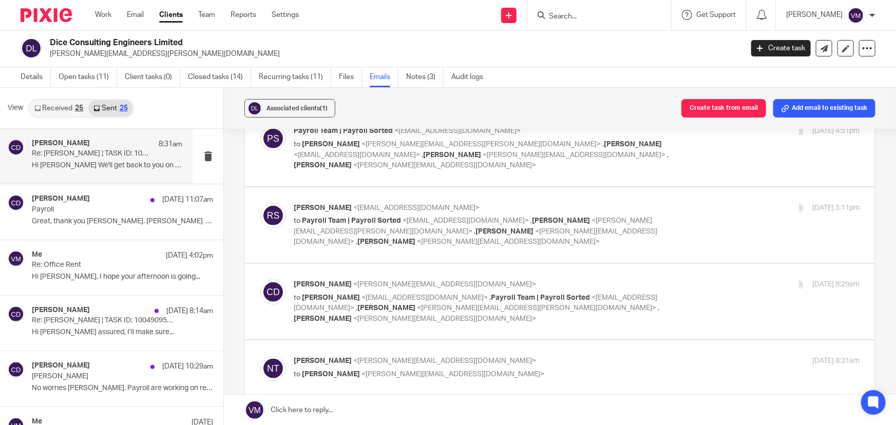
click at [55, 104] on link "Received 25" at bounding box center [58, 108] width 59 height 16
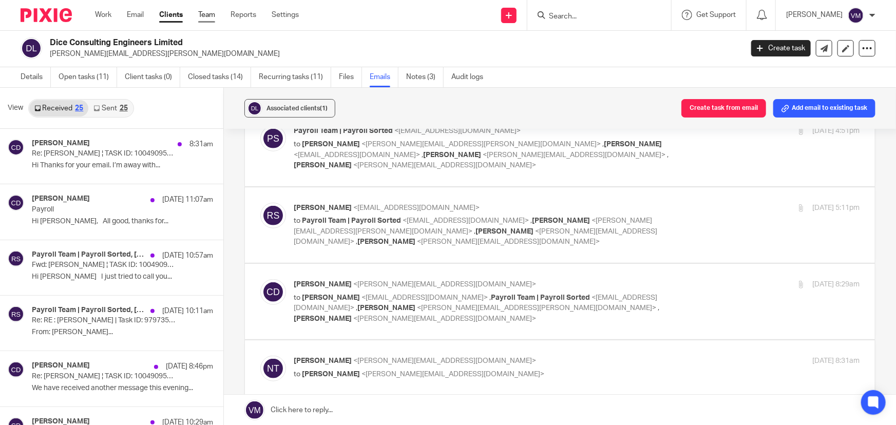
click at [214, 14] on link "Team" at bounding box center [206, 15] width 17 height 10
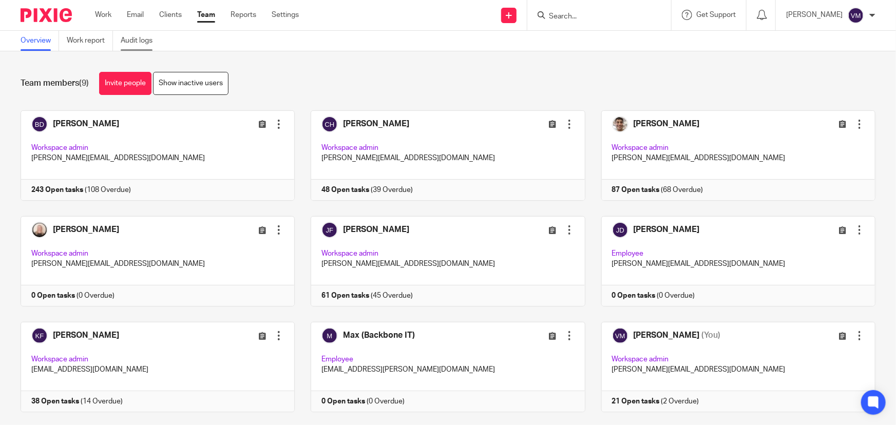
click at [137, 43] on link "Audit logs" at bounding box center [141, 41] width 40 height 20
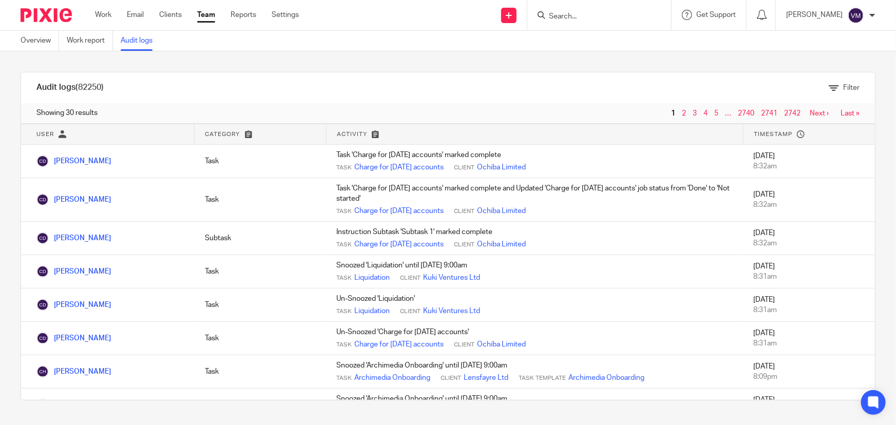
click at [208, 13] on link "Team" at bounding box center [206, 15] width 18 height 10
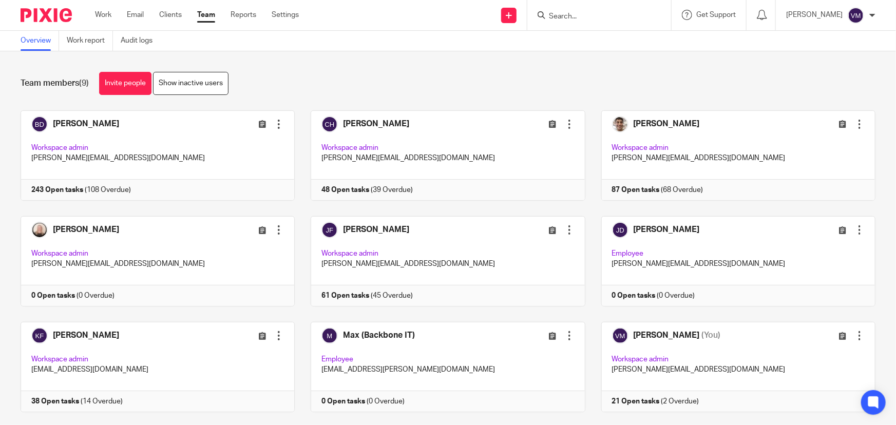
click at [606, 14] on input "Search" at bounding box center [594, 16] width 92 height 9
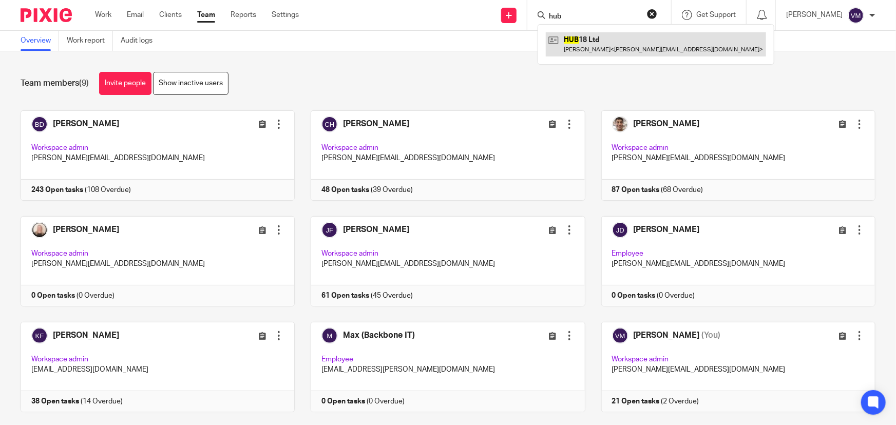
type input "hub"
click at [615, 47] on link at bounding box center [656, 44] width 220 height 24
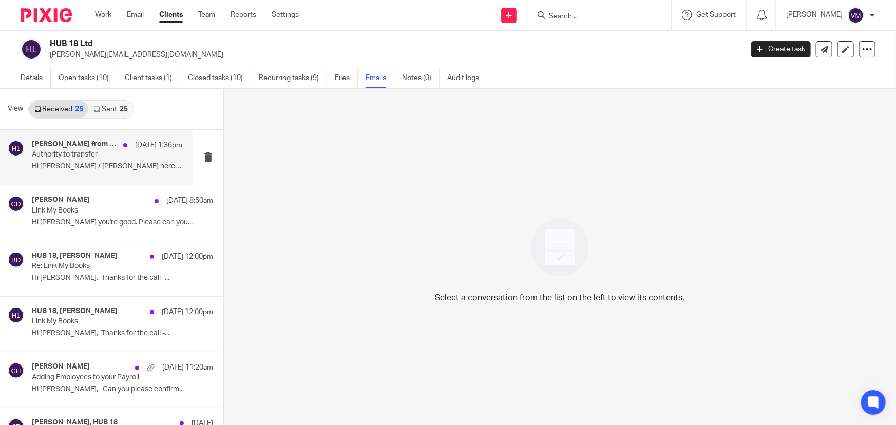
click at [70, 164] on p "Hi [PERSON_NAME] / [PERSON_NAME] here from the..." at bounding box center [107, 166] width 150 height 9
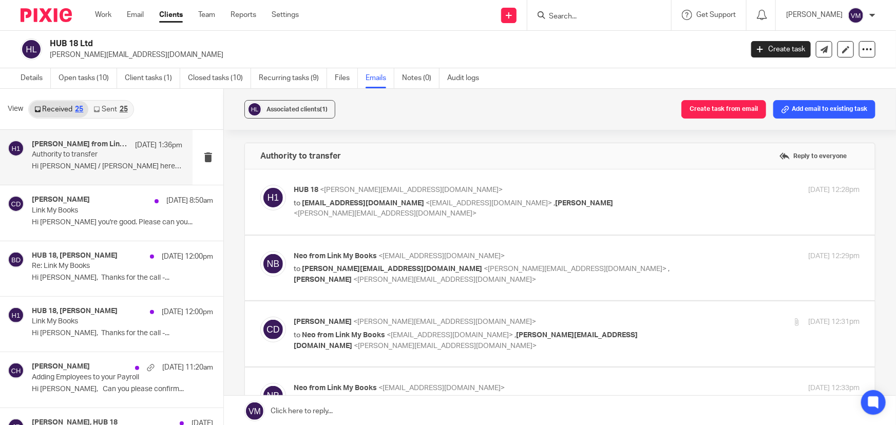
click at [640, 198] on p "to [EMAIL_ADDRESS][DOMAIN_NAME] <[EMAIL_ADDRESS][DOMAIN_NAME]> , [PERSON_NAME] …" at bounding box center [482, 208] width 377 height 21
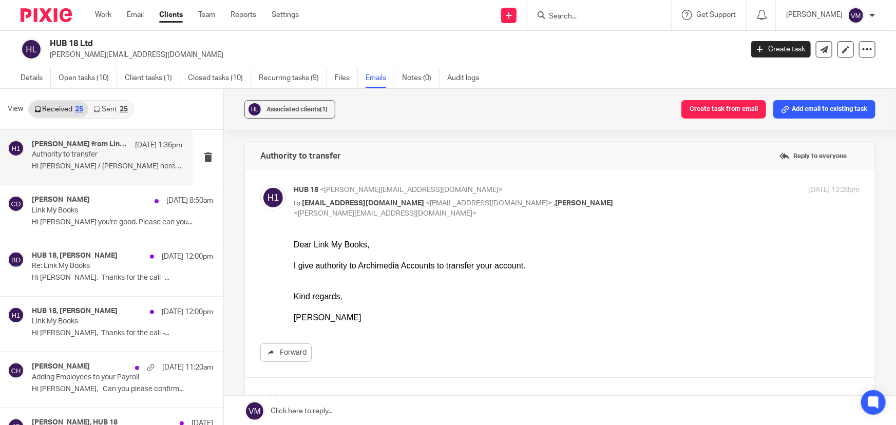
click at [643, 190] on p "HUB 18 <liam@inserif.com>" at bounding box center [482, 190] width 377 height 11
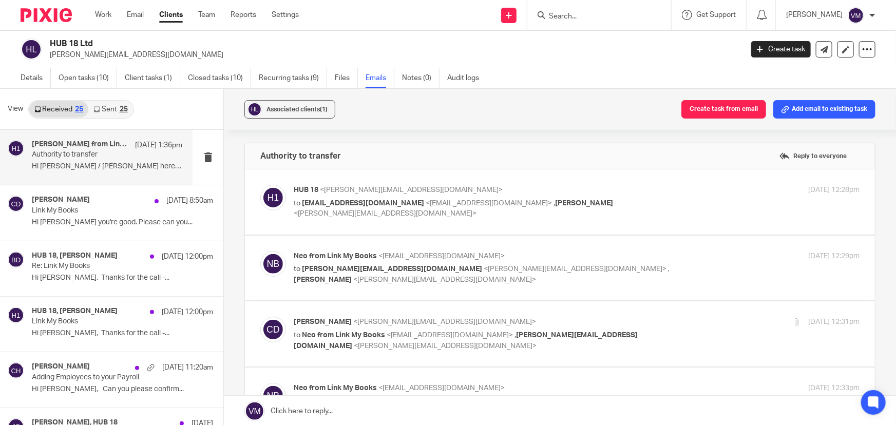
click at [643, 190] on p "HUB 18 <liam@inserif.com>" at bounding box center [482, 190] width 377 height 11
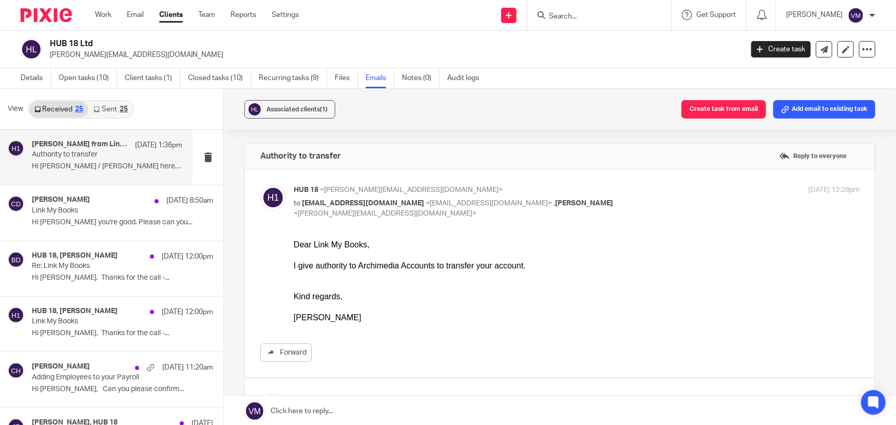
click at [643, 188] on p "HUB 18 <liam@inserif.com>" at bounding box center [482, 190] width 377 height 11
checkbox input "false"
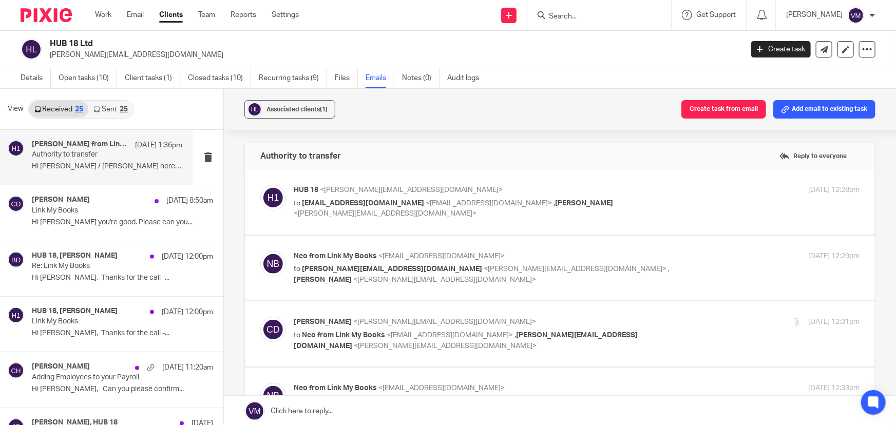
click at [657, 268] on p "to liam@inserif.com <liam@inserif.com> , Chris Demetriou <chris@archimediaaccou…" at bounding box center [482, 274] width 377 height 21
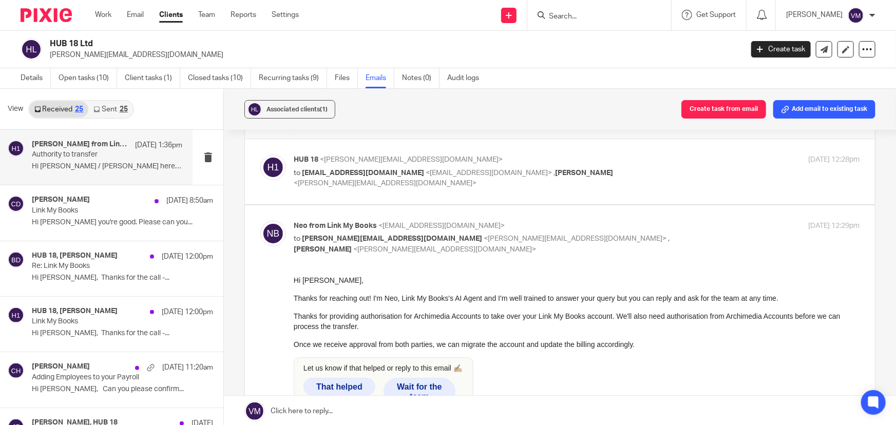
scroll to position [46, 0]
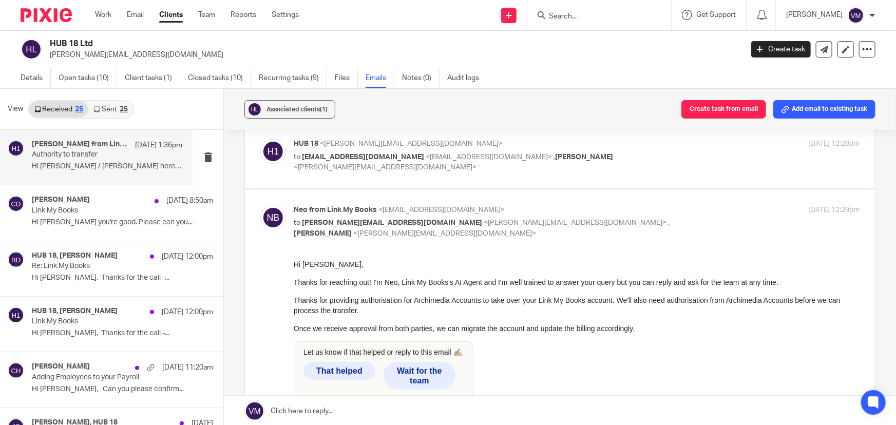
click at [672, 197] on label at bounding box center [560, 364] width 630 height 351
click at [260, 204] on input "checkbox" at bounding box center [260, 204] width 1 height 1
checkbox input "false"
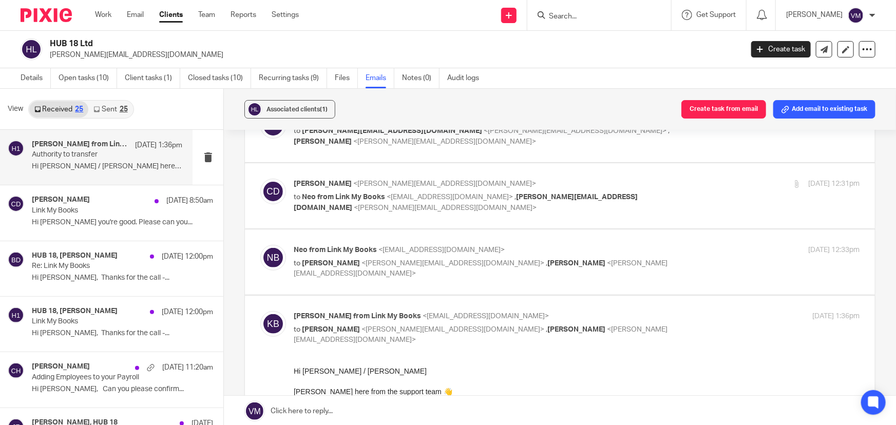
scroll to position [140, 0]
click at [676, 192] on div "Chris Demetriou <chris@archimediaaccounts.co.uk> to Neo from Link My Books <sup…" at bounding box center [577, 194] width 566 height 34
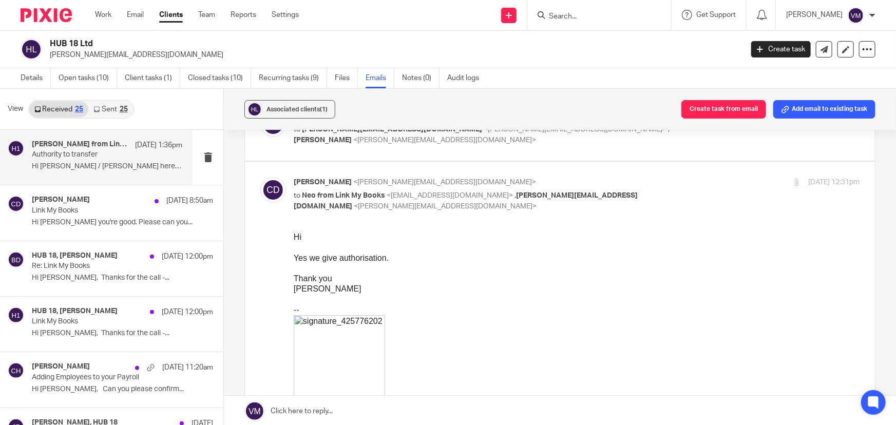
scroll to position [0, 0]
click at [686, 178] on div "17 Sep 2025 12:31pm" at bounding box center [765, 182] width 188 height 11
checkbox input "false"
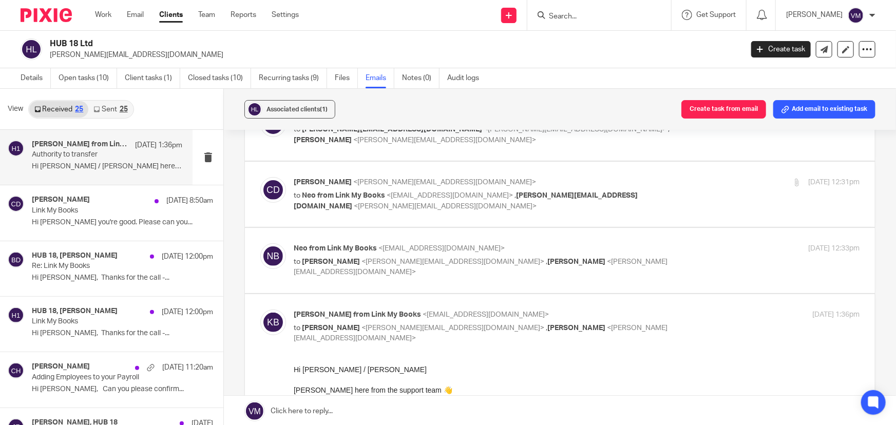
click at [687, 240] on label at bounding box center [560, 260] width 630 height 65
click at [260, 243] on input "checkbox" at bounding box center [260, 243] width 1 height 1
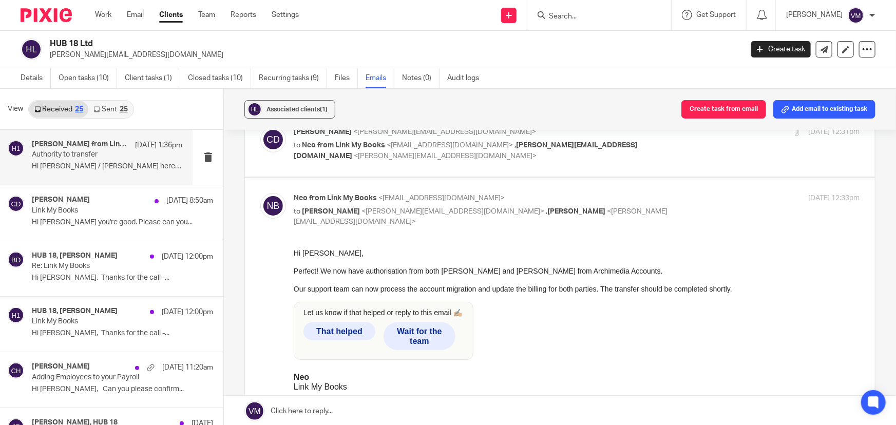
scroll to position [186, 0]
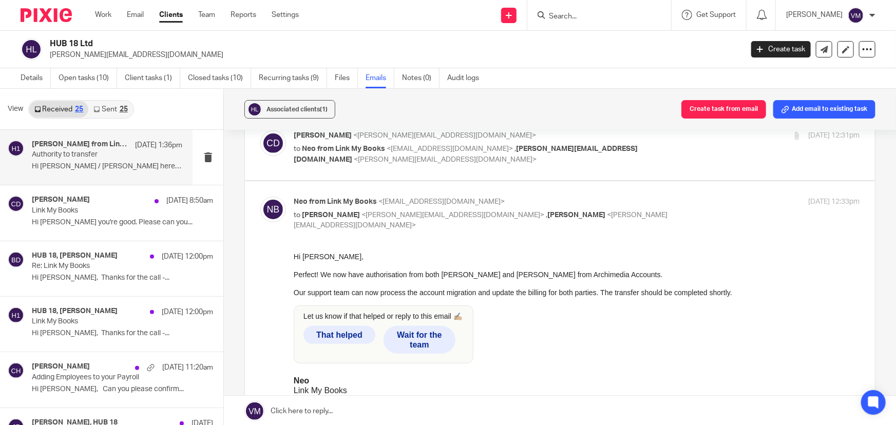
click at [688, 199] on div "17 Sep 2025 12:33pm" at bounding box center [765, 202] width 188 height 11
checkbox input "false"
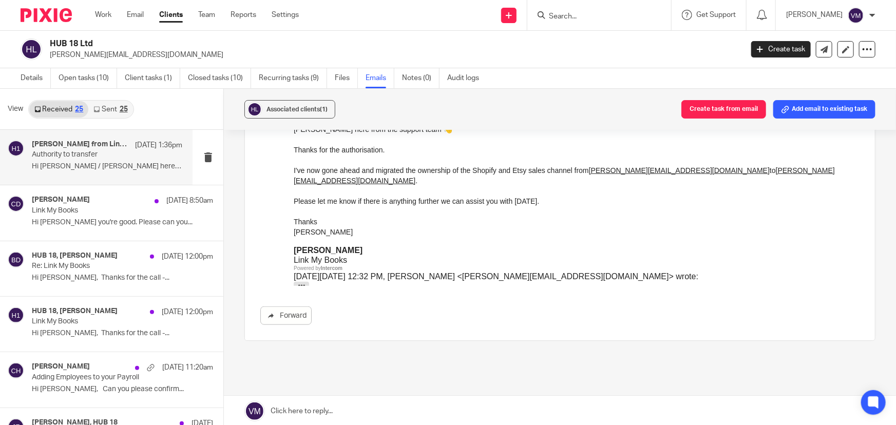
scroll to position [447, 0]
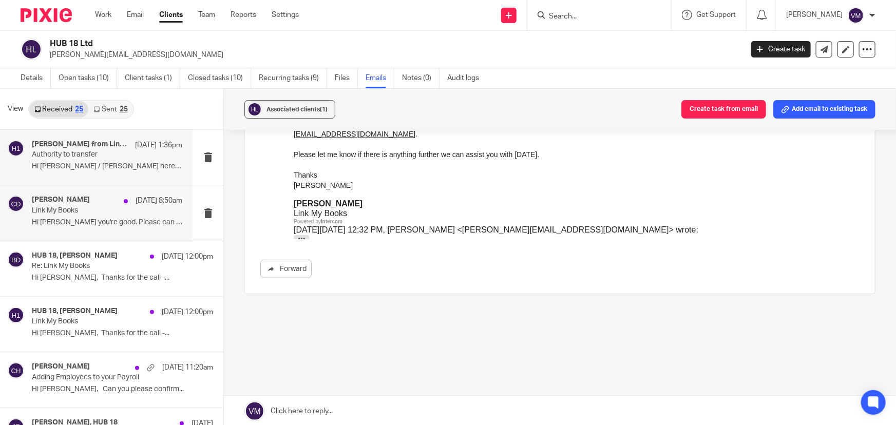
click at [41, 214] on p "Link My Books" at bounding box center [92, 210] width 121 height 9
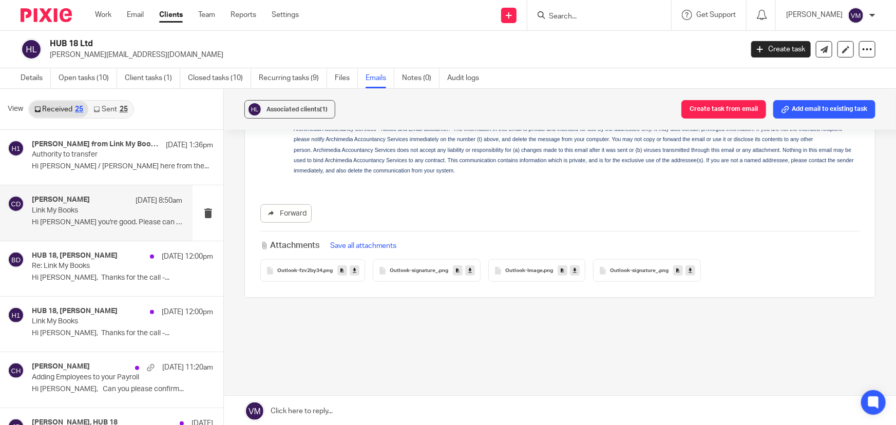
scroll to position [420, 0]
click at [69, 267] on p "Re: Link My Books" at bounding box center [92, 266] width 121 height 9
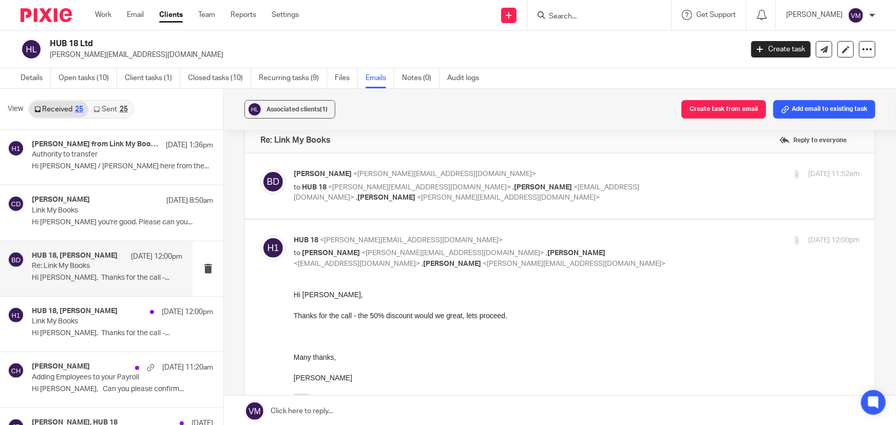
scroll to position [0, 0]
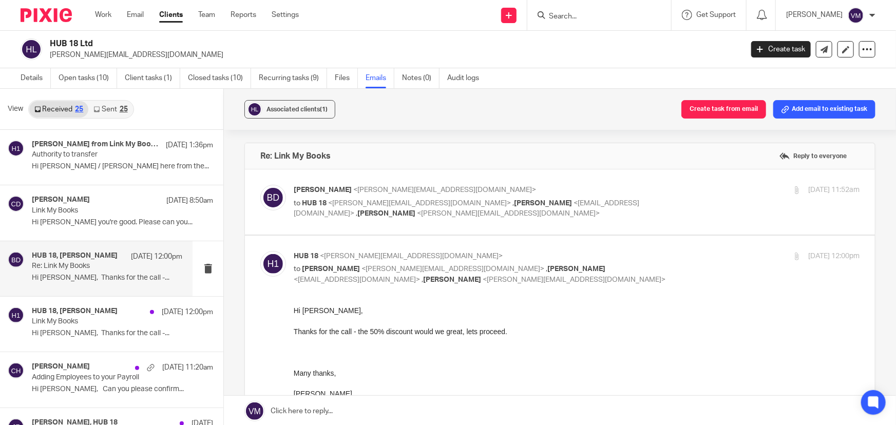
click at [703, 190] on div "16 Sep 2025 11:52am" at bounding box center [765, 190] width 188 height 11
checkbox input "true"
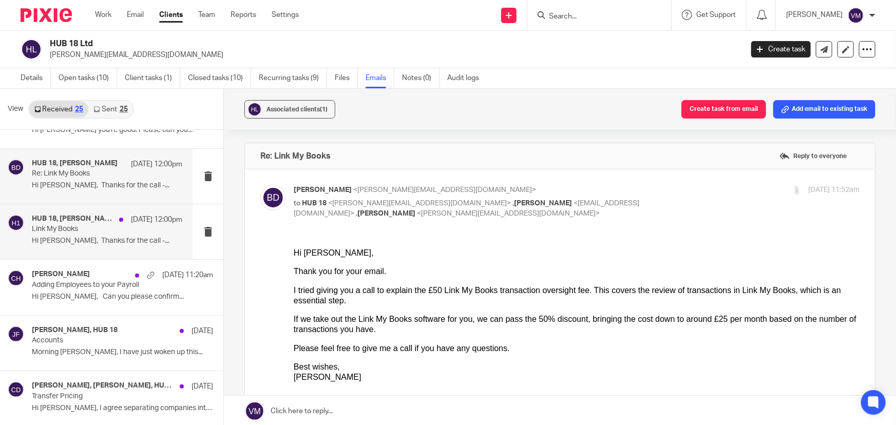
scroll to position [93, 0]
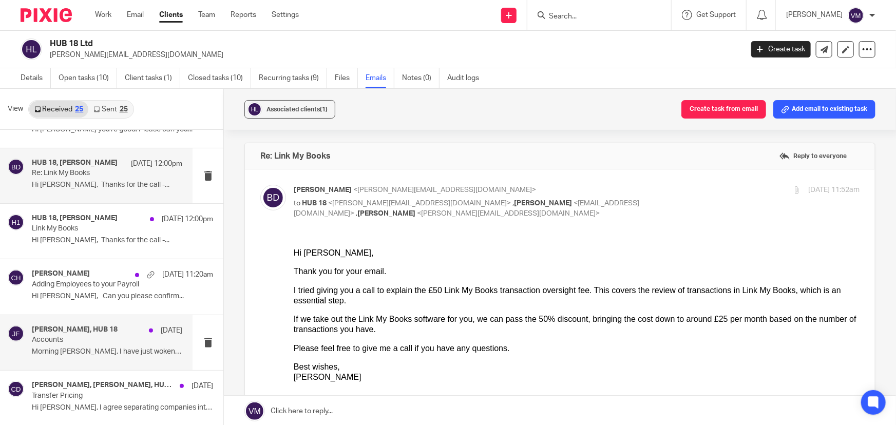
click at [71, 332] on h4 "Jill Fox, HUB 18" at bounding box center [75, 330] width 86 height 9
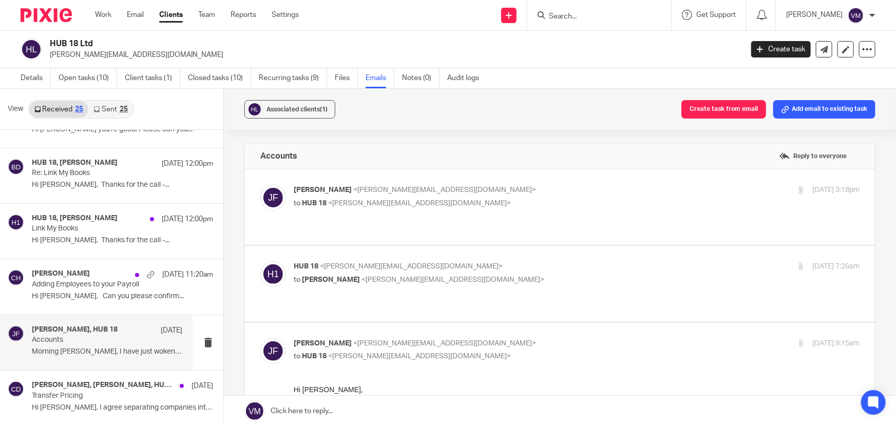
scroll to position [0, 0]
click at [560, 261] on p "HUB 18 <liam@inserif.com>" at bounding box center [482, 266] width 377 height 11
checkbox input "true"
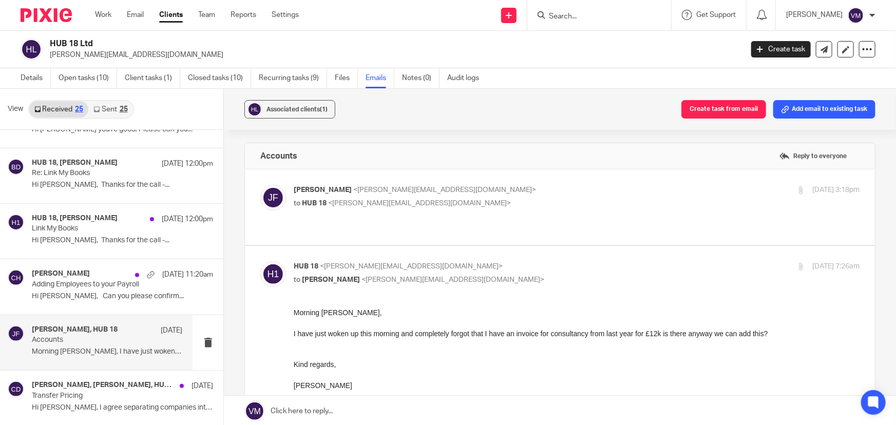
click at [529, 182] on label at bounding box center [560, 206] width 630 height 75
click at [260, 184] on input "checkbox" at bounding box center [260, 184] width 1 height 1
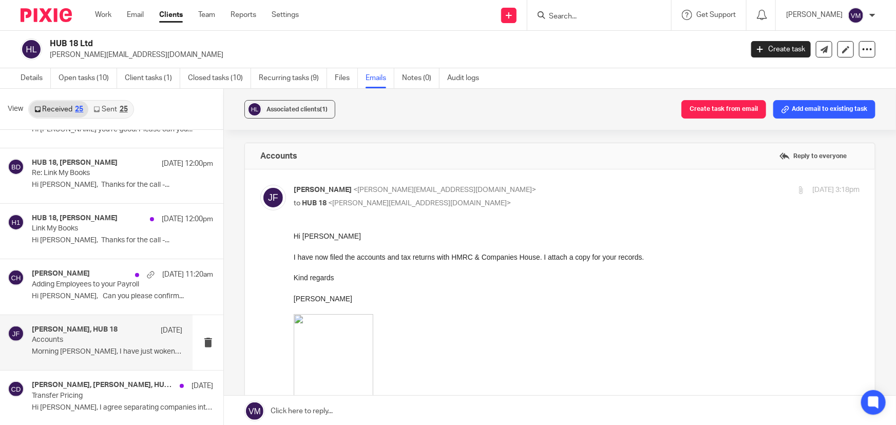
click at [260, 184] on input "checkbox" at bounding box center [260, 184] width 1 height 1
checkbox input "false"
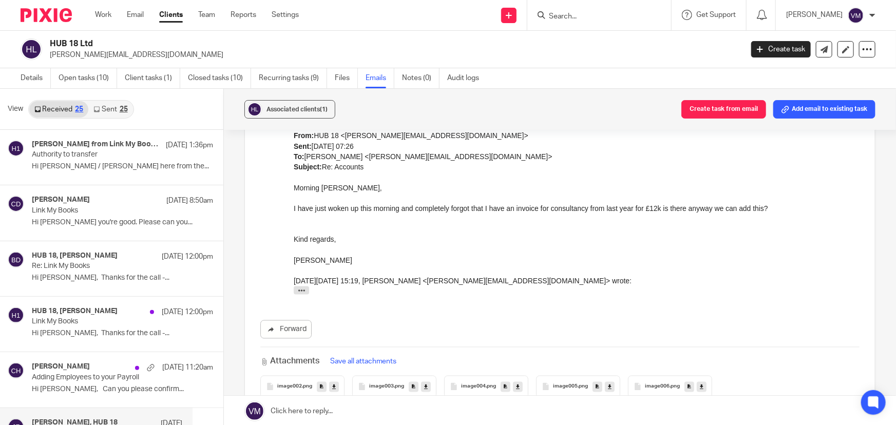
click at [108, 108] on link "Sent 25" at bounding box center [110, 109] width 44 height 16
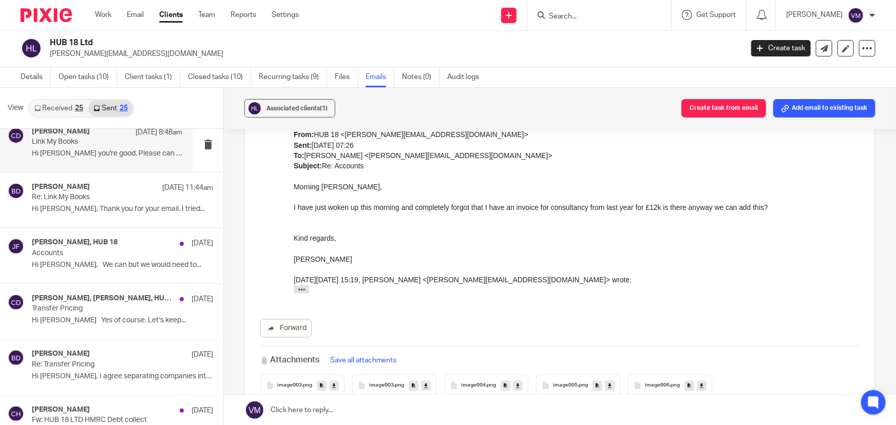
scroll to position [140, 0]
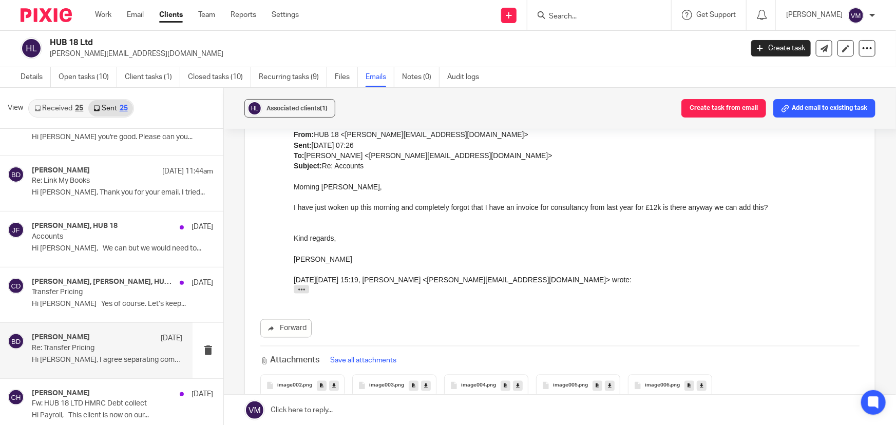
click at [81, 346] on p "Re: Transfer Pricing" at bounding box center [92, 348] width 121 height 9
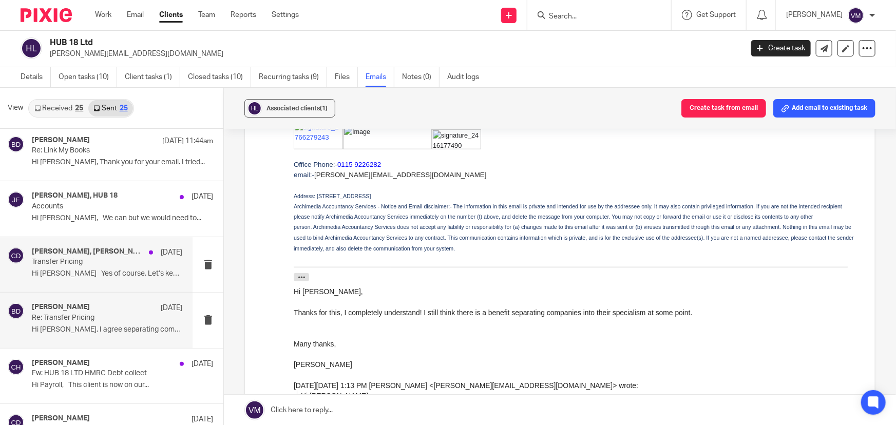
scroll to position [186, 0]
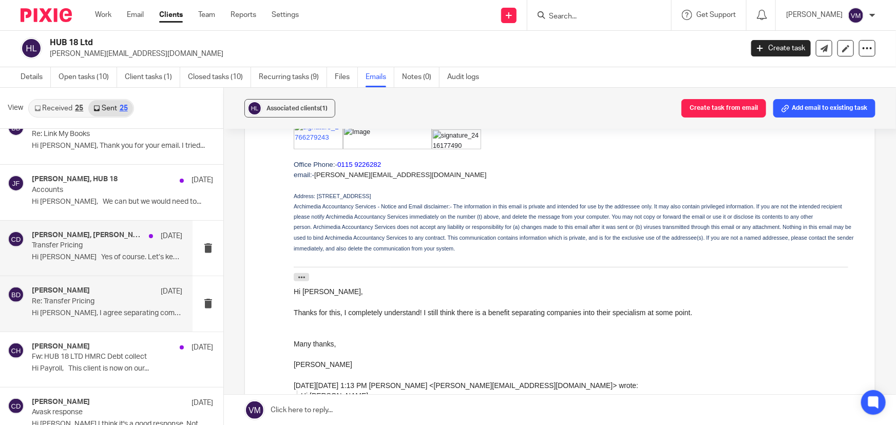
click at [72, 255] on p "Hi Liam Yes of course. Let’s keep..." at bounding box center [107, 257] width 150 height 9
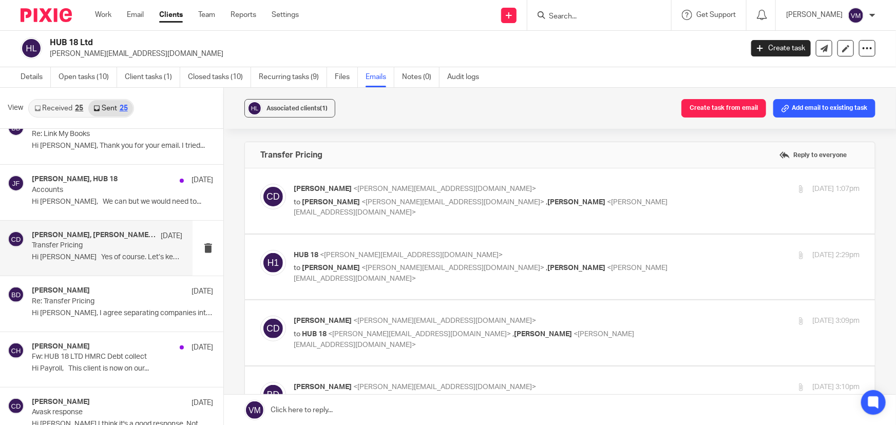
scroll to position [0, 0]
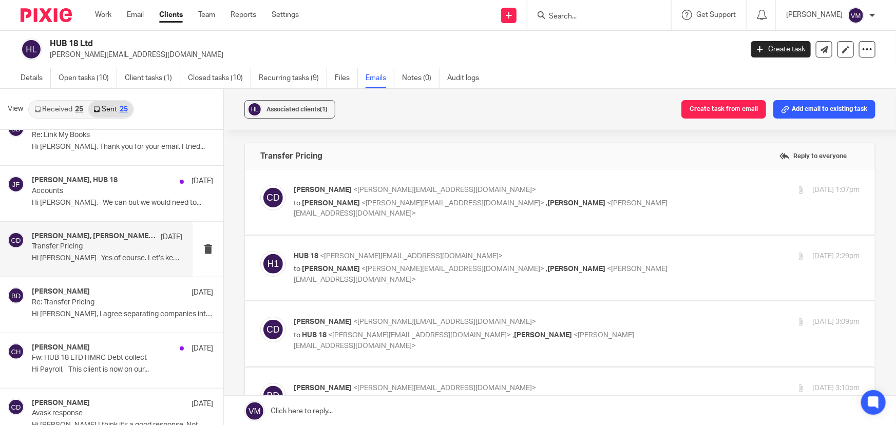
click at [642, 183] on label at bounding box center [560, 201] width 630 height 65
click at [260, 184] on input "checkbox" at bounding box center [260, 184] width 1 height 1
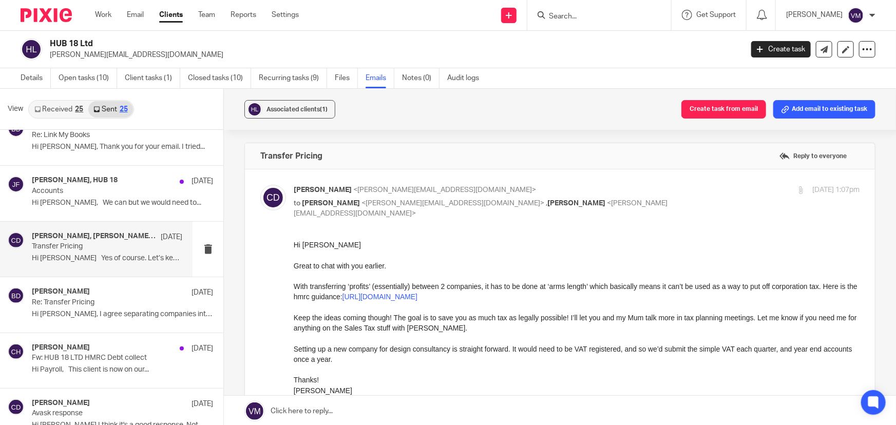
click at [260, 184] on input "checkbox" at bounding box center [260, 184] width 1 height 1
checkbox input "false"
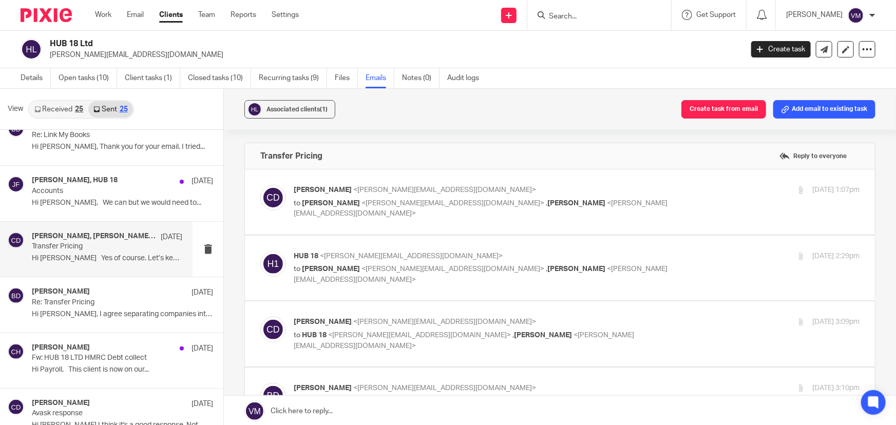
click at [624, 261] on p "HUB 18 <liam@inserif.com>" at bounding box center [482, 256] width 377 height 11
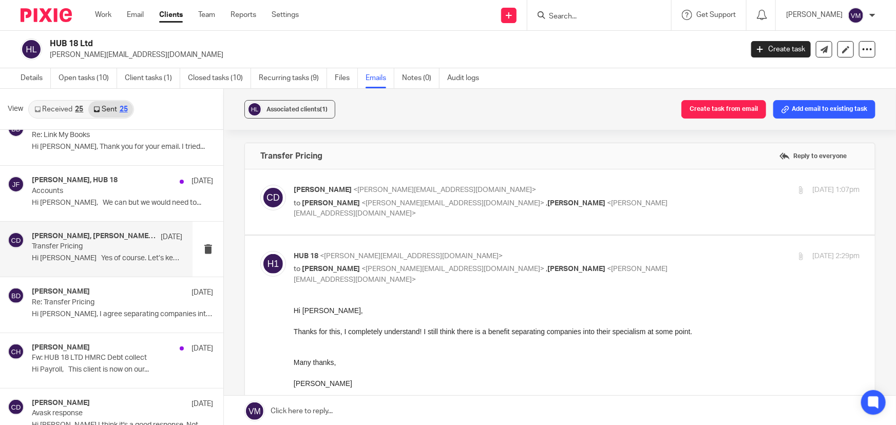
click at [624, 252] on p "HUB 18 <liam@inserif.com>" at bounding box center [482, 256] width 377 height 11
checkbox input "false"
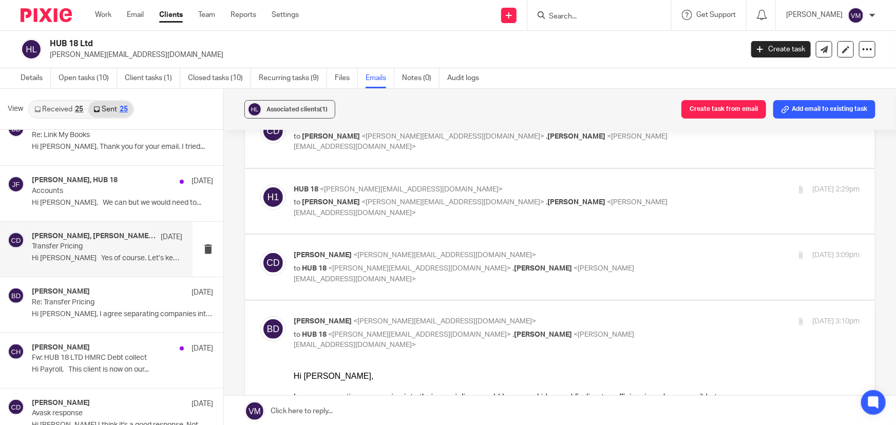
scroll to position [93, 0]
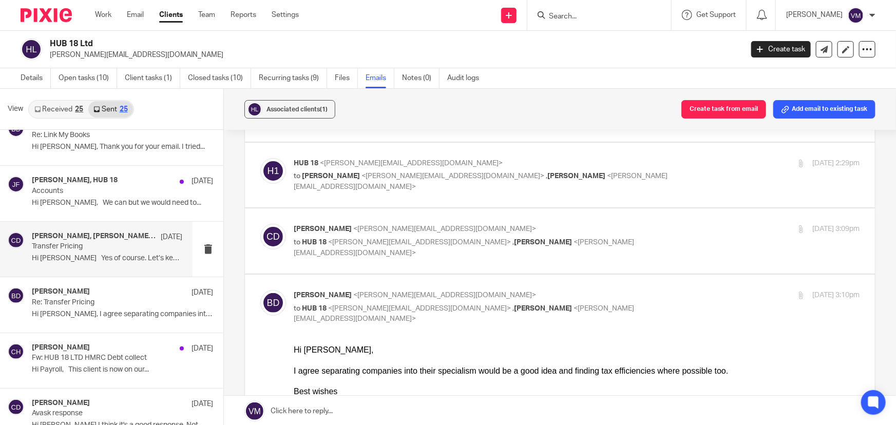
click at [633, 241] on p "to HUB 18 <liam@inserif.com> , Barbara Demtriou <barbara@archimediaaccounts.co.…" at bounding box center [482, 247] width 377 height 21
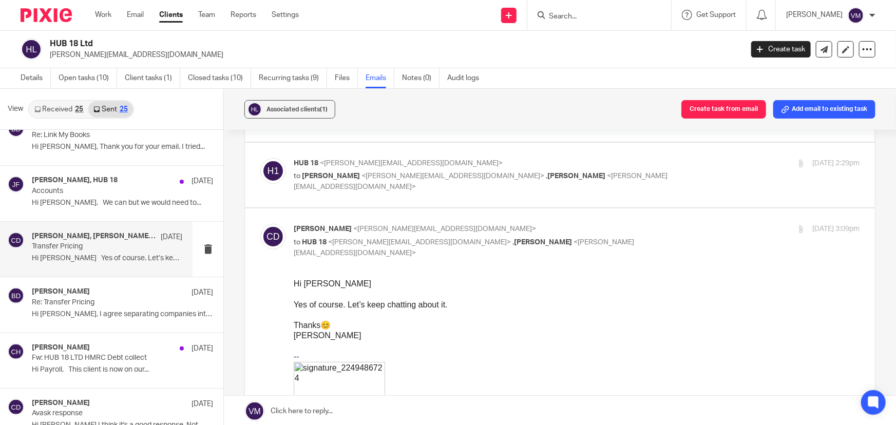
scroll to position [0, 0]
click at [637, 233] on p "Chris Demetriou <chris@archimediaaccounts.co.uk>" at bounding box center [482, 229] width 377 height 11
checkbox input "false"
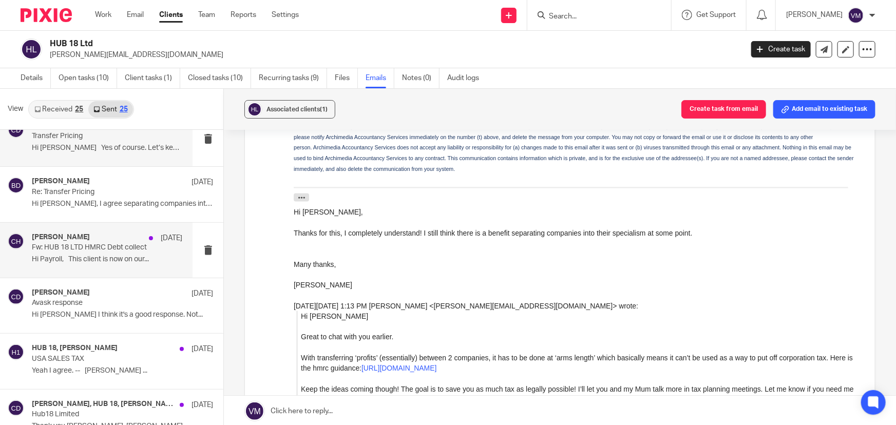
scroll to position [327, 0]
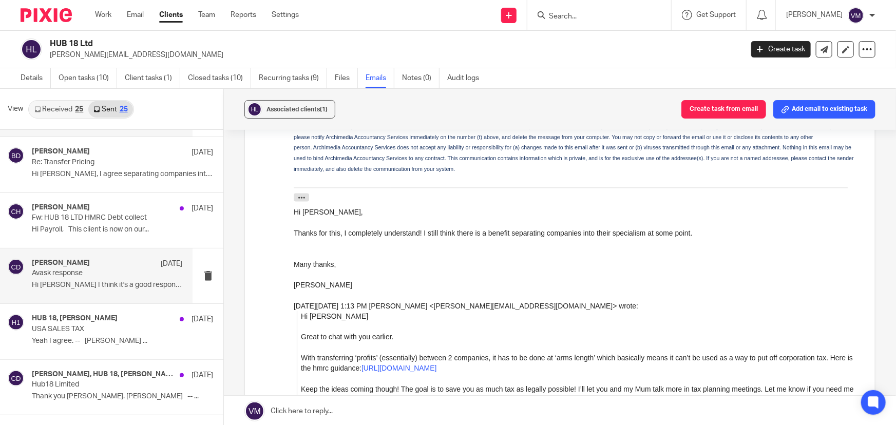
click at [72, 281] on p "Hi Liam I think it's a good response. Not..." at bounding box center [107, 285] width 150 height 9
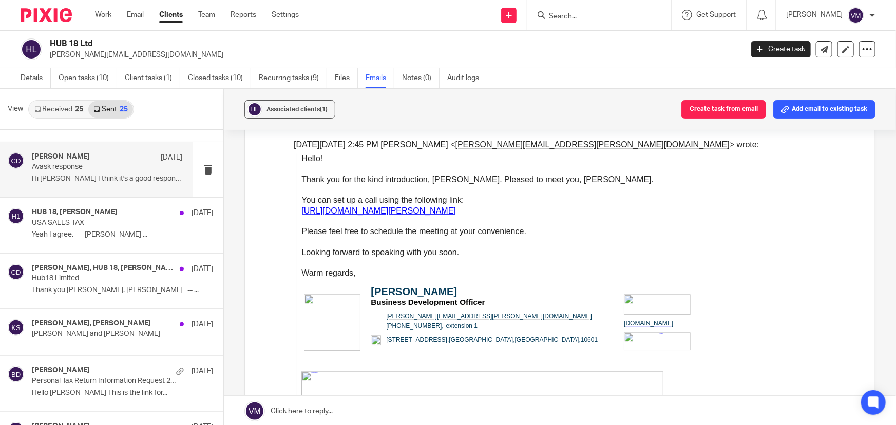
scroll to position [467, 0]
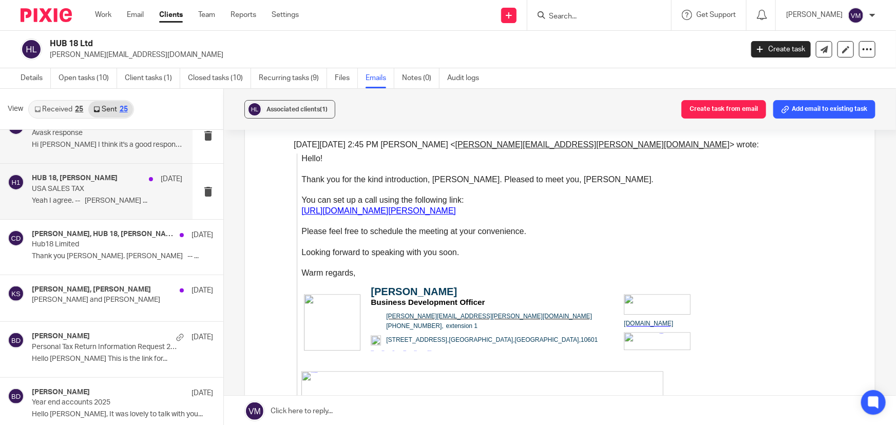
click at [57, 197] on p "Yeah I agree. -- Chris Demetriou ..." at bounding box center [107, 201] width 150 height 9
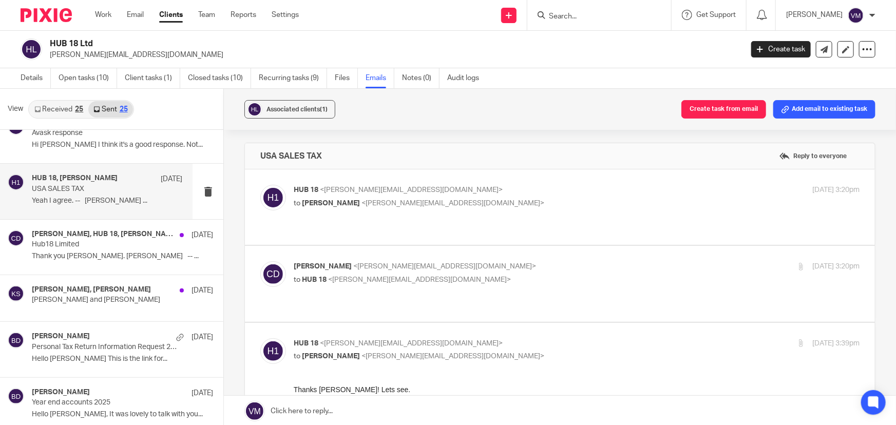
scroll to position [0, 0]
click at [523, 249] on label at bounding box center [560, 283] width 630 height 75
click at [260, 261] on input "checkbox" at bounding box center [260, 261] width 1 height 1
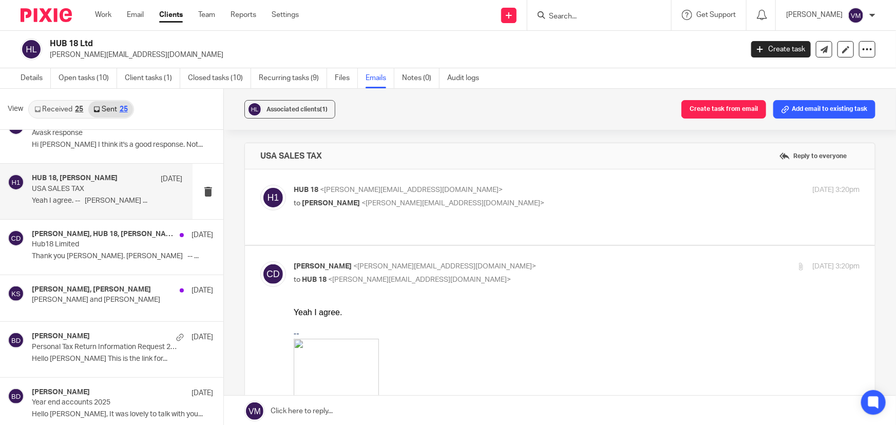
click at [260, 261] on input "checkbox" at bounding box center [260, 261] width 1 height 1
checkbox input "false"
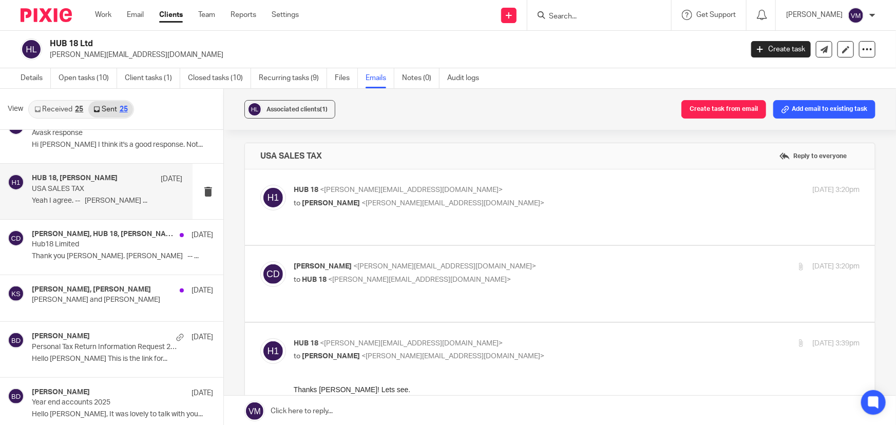
click at [524, 174] on label at bounding box center [560, 206] width 630 height 75
click at [260, 184] on input "checkbox" at bounding box center [260, 184] width 1 height 1
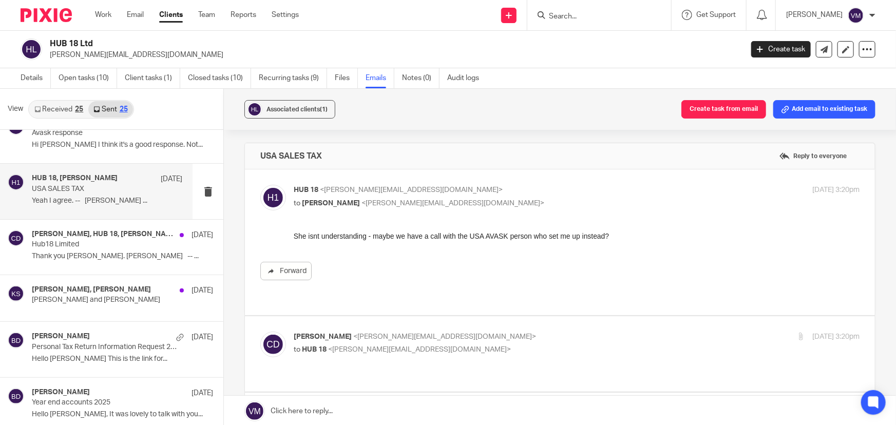
click at [535, 175] on label at bounding box center [560, 242] width 630 height 146
click at [260, 184] on input "checkbox" at bounding box center [260, 184] width 1 height 1
checkbox input "false"
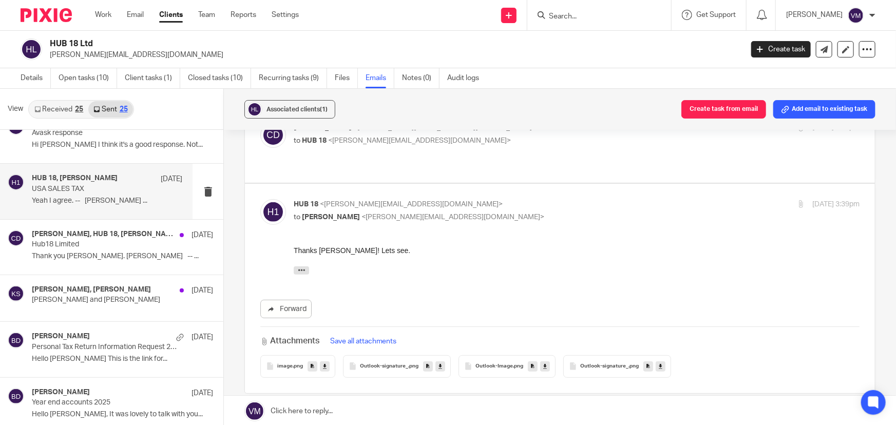
scroll to position [140, 0]
click at [210, 13] on link "Team" at bounding box center [206, 15] width 17 height 10
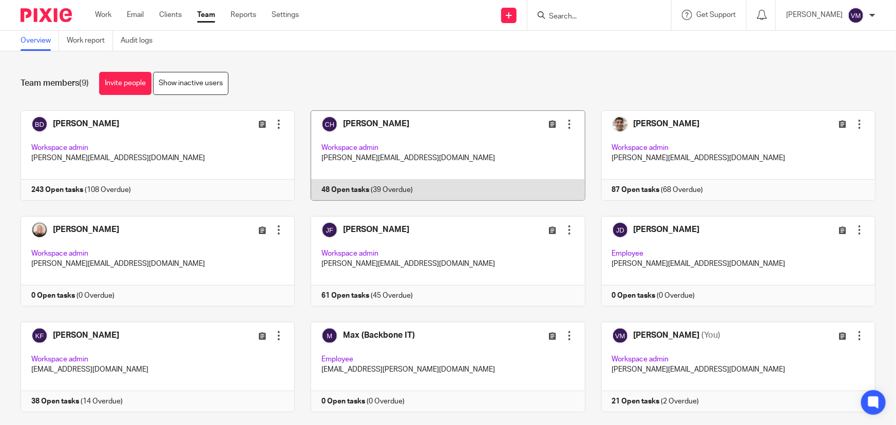
scroll to position [22, 0]
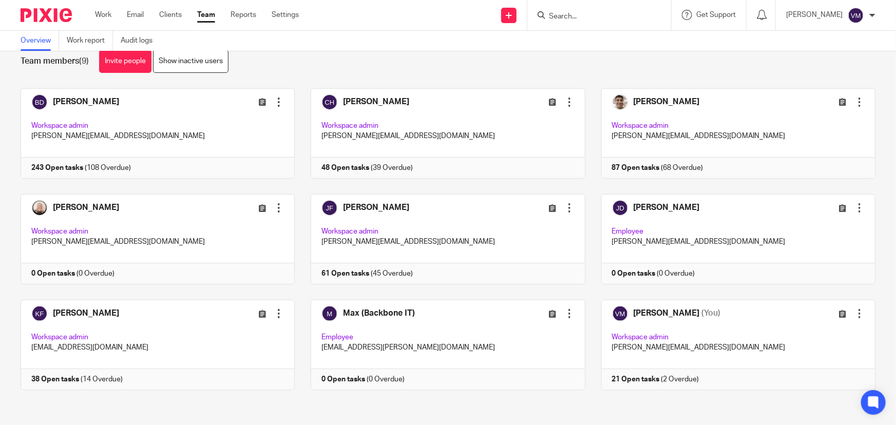
click at [566, 14] on input "Search" at bounding box center [594, 16] width 92 height 9
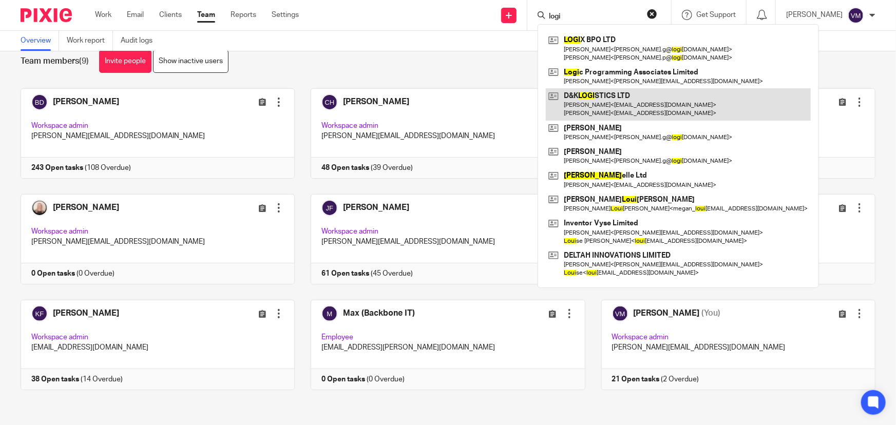
type input "logi"
click at [616, 99] on link at bounding box center [678, 104] width 265 height 32
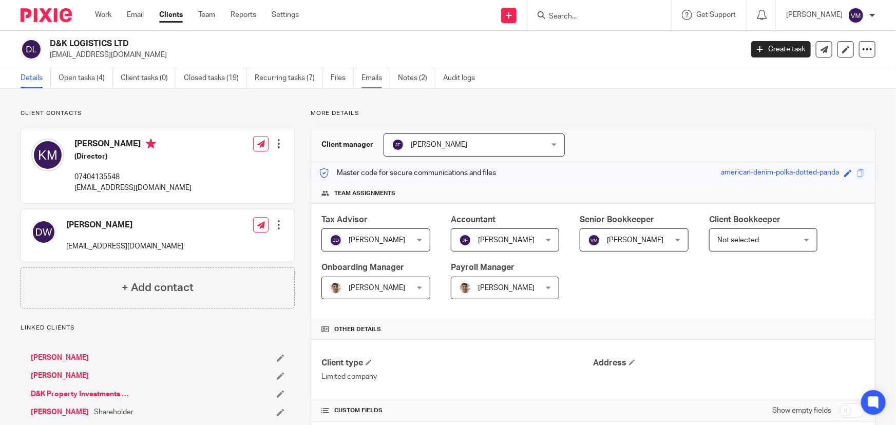
click at [374, 79] on link "Emails" at bounding box center [375, 78] width 29 height 20
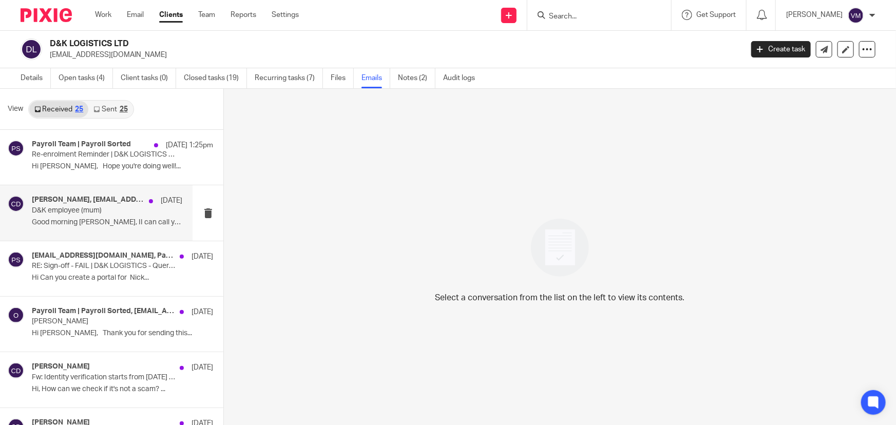
click at [80, 208] on p "D&K employee (mum)" at bounding box center [92, 210] width 121 height 9
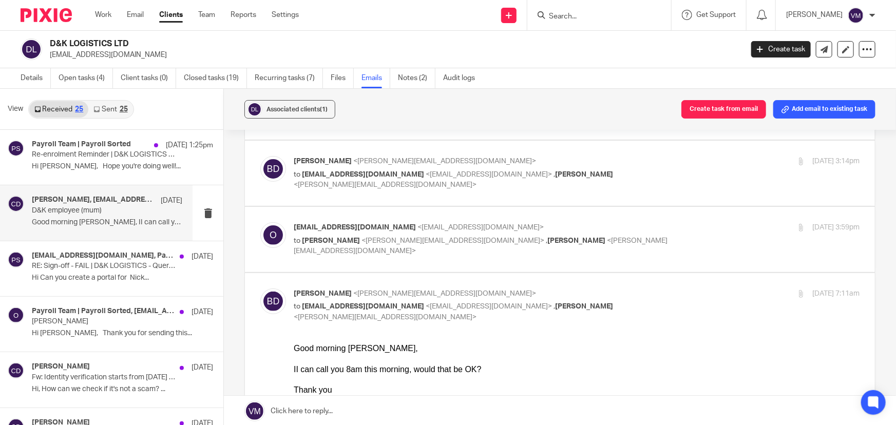
scroll to position [93, 0]
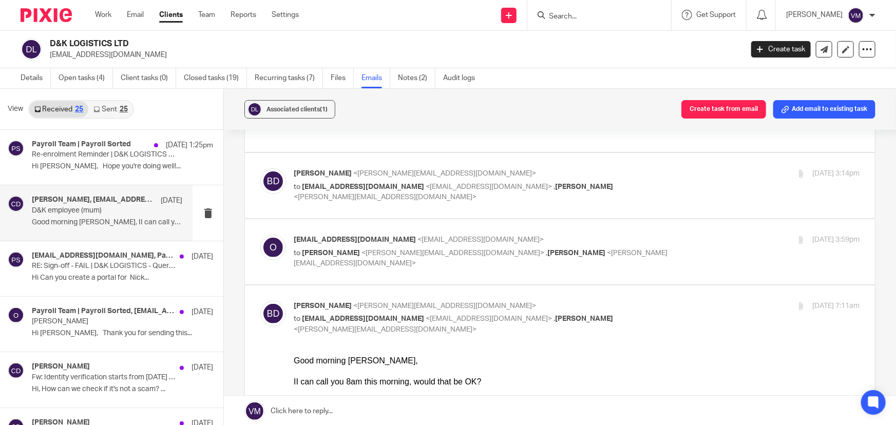
click at [621, 235] on p "[EMAIL_ADDRESS][DOMAIN_NAME] <[EMAIL_ADDRESS][DOMAIN_NAME]>" at bounding box center [482, 240] width 377 height 11
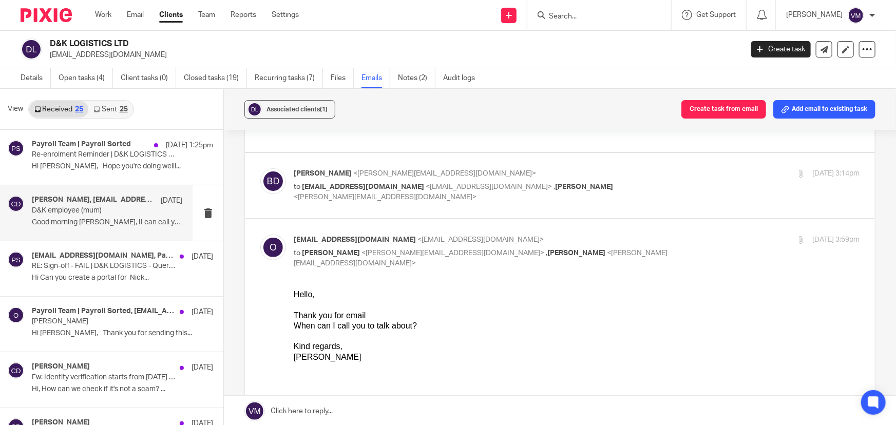
scroll to position [0, 0]
click at [621, 235] on p "[EMAIL_ADDRESS][DOMAIN_NAME] <[EMAIL_ADDRESS][DOMAIN_NAME]>" at bounding box center [482, 240] width 377 height 11
checkbox input "false"
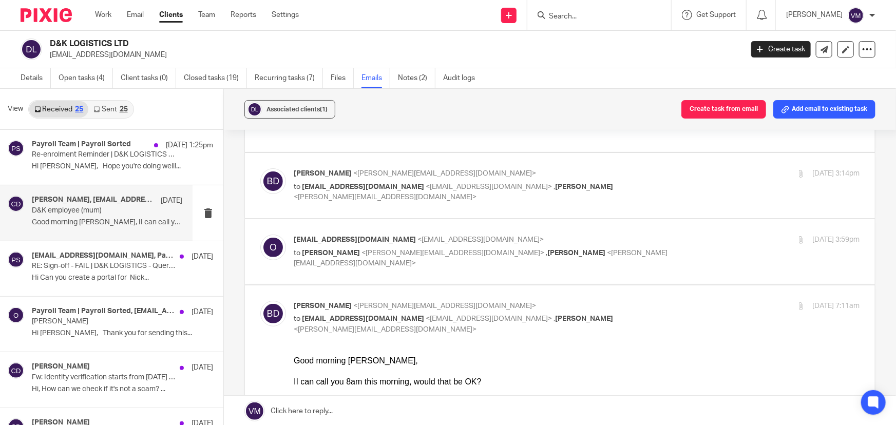
click at [709, 168] on div "[DATE] 3:14pm" at bounding box center [765, 173] width 188 height 11
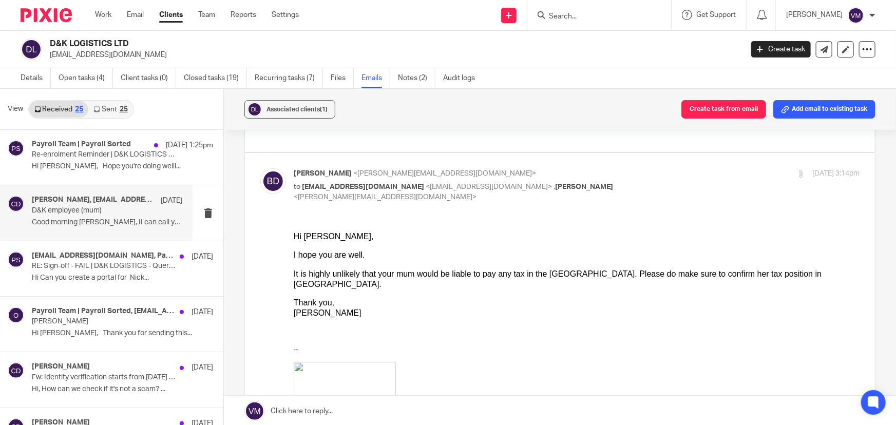
scroll to position [46, 0]
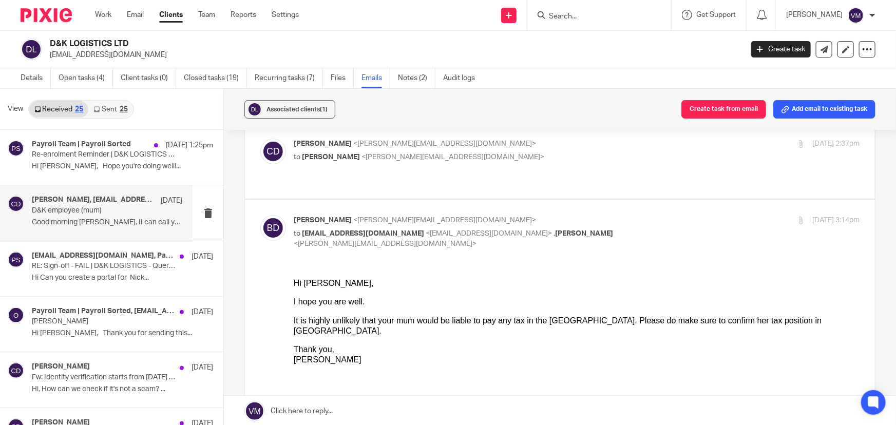
click at [260, 215] on input "checkbox" at bounding box center [260, 215] width 1 height 1
checkbox input "false"
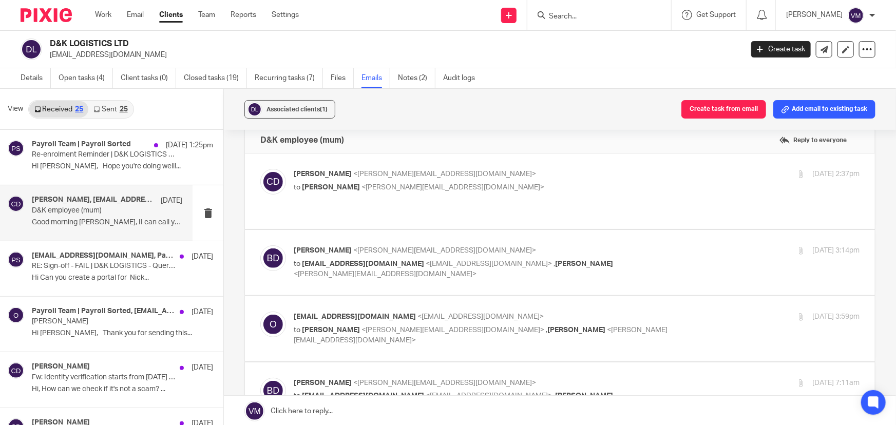
scroll to position [0, 0]
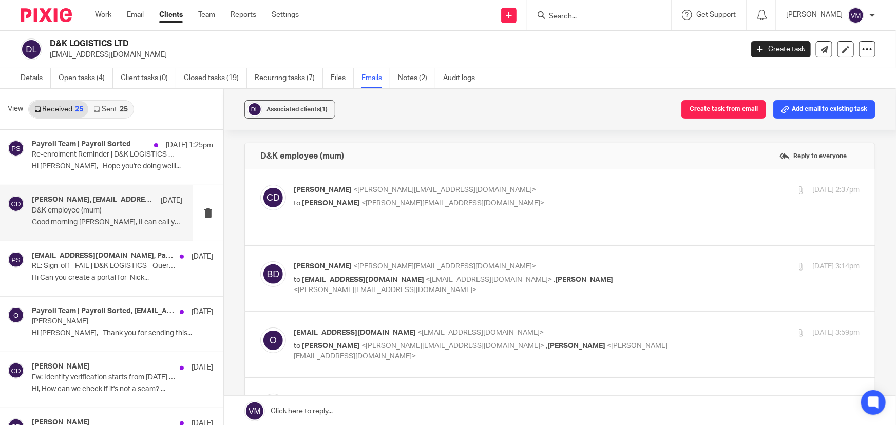
click at [671, 189] on div "[DATE] 2:37pm" at bounding box center [765, 190] width 188 height 11
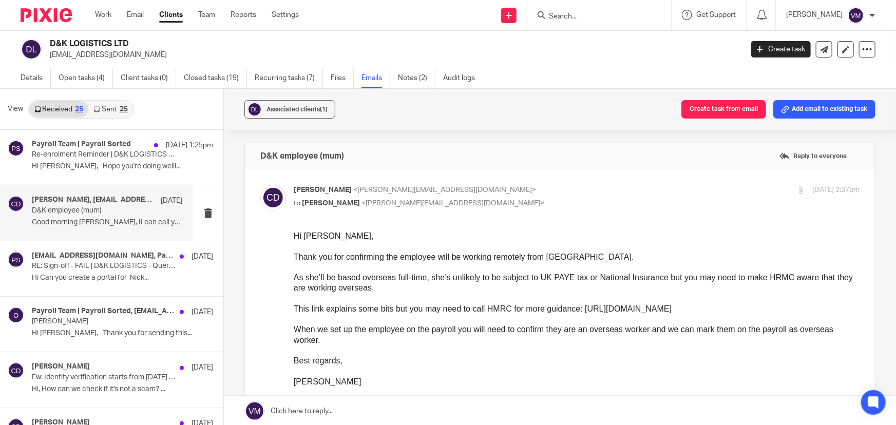
click at [260, 184] on input "checkbox" at bounding box center [260, 184] width 1 height 1
checkbox input "false"
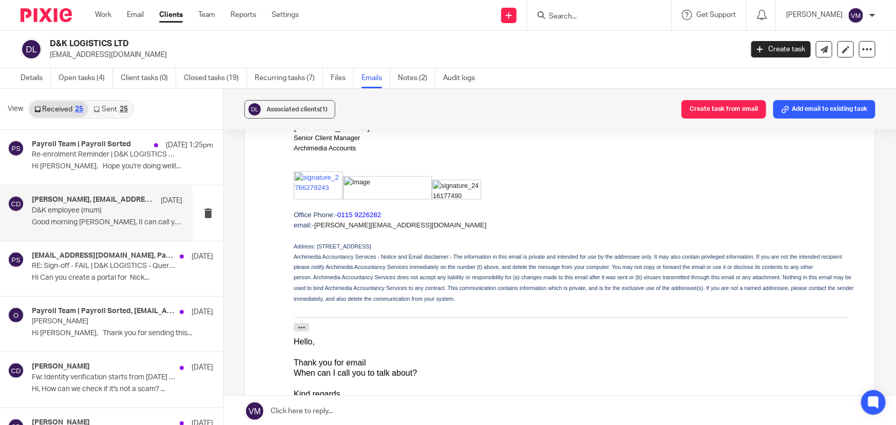
scroll to position [560, 0]
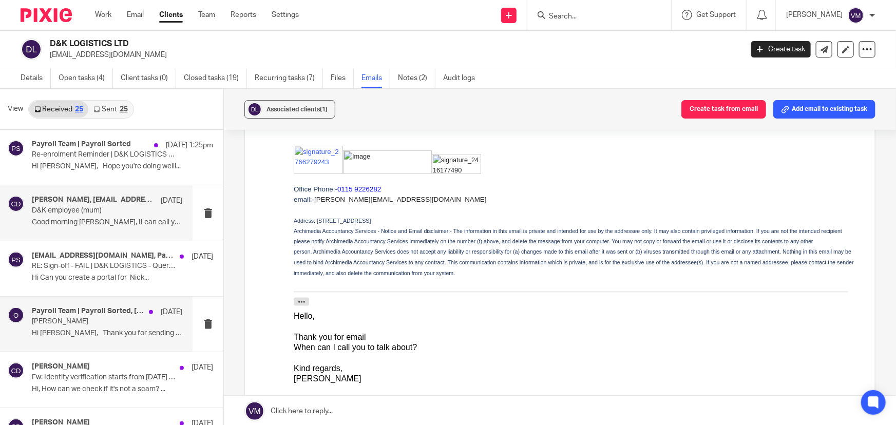
click at [77, 326] on p "[PERSON_NAME]" at bounding box center [92, 321] width 121 height 9
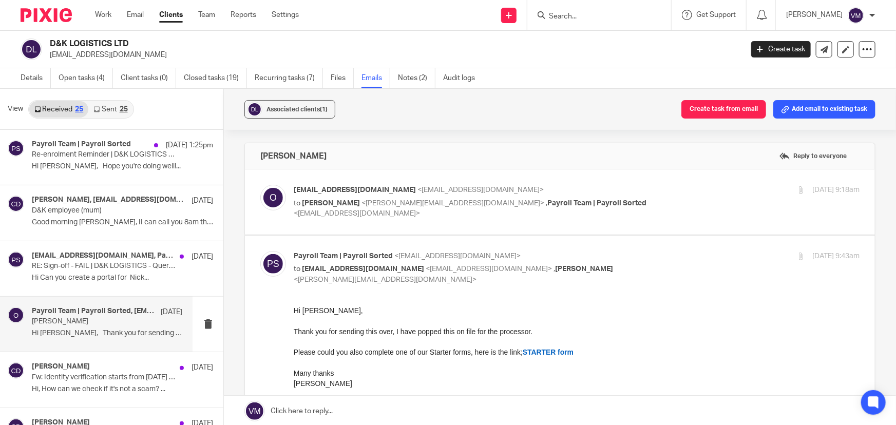
scroll to position [0, 0]
click at [671, 192] on div "[DATE] 9:18am" at bounding box center [765, 190] width 188 height 11
checkbox input "true"
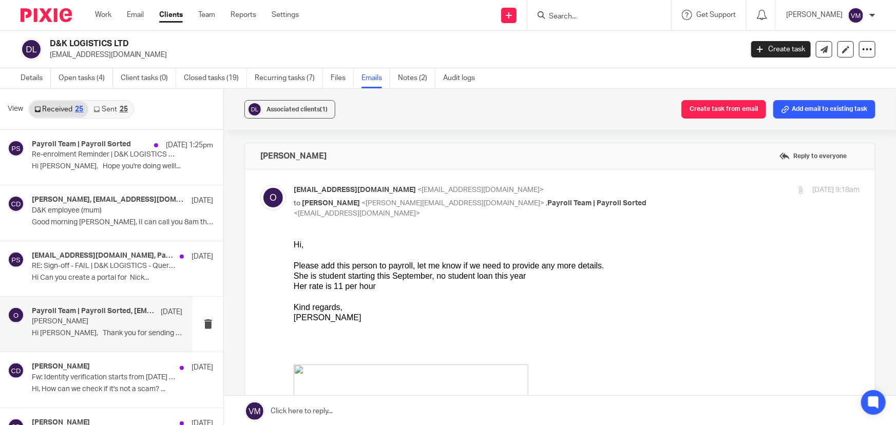
click at [111, 106] on link "Sent 25" at bounding box center [110, 109] width 44 height 16
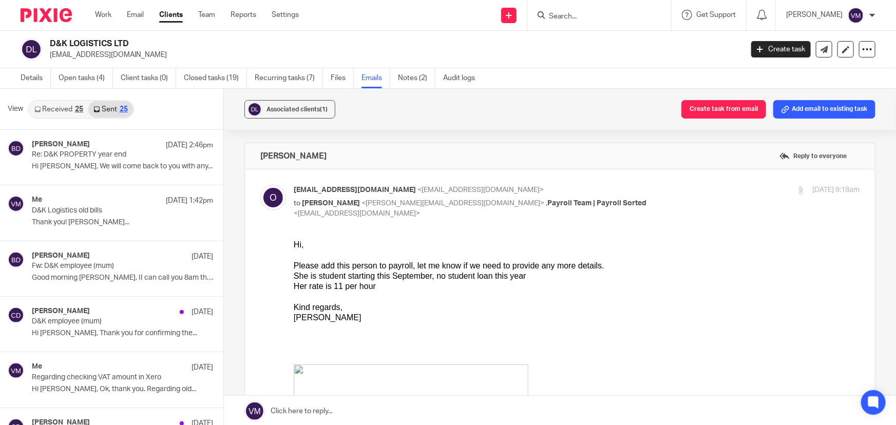
scroll to position [1, 0]
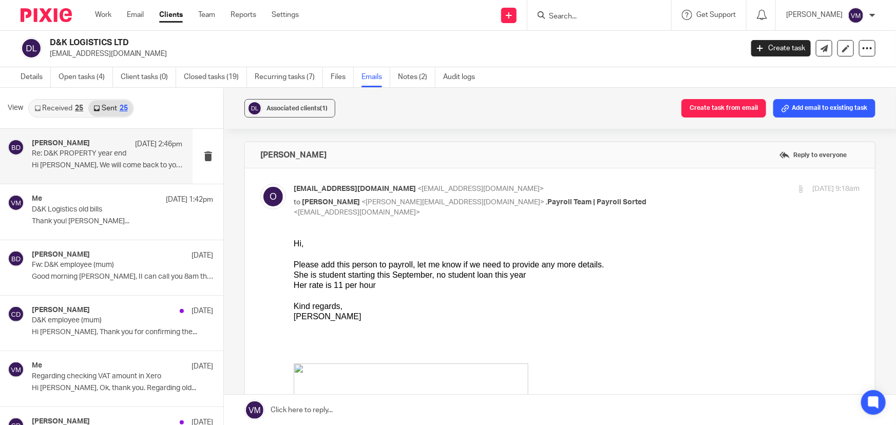
click at [92, 160] on div "[PERSON_NAME] [DATE] 2:46pm Re: D&K PROPERTY year end Hi [PERSON_NAME], We will…" at bounding box center [107, 156] width 150 height 34
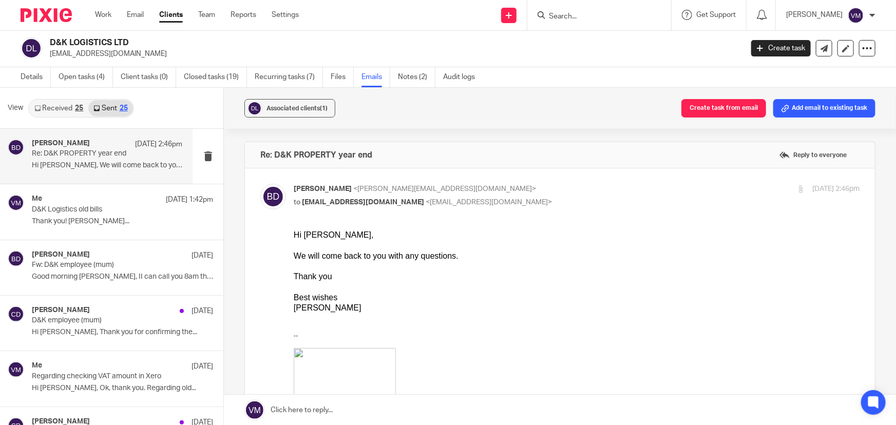
scroll to position [0, 0]
click at [553, 198] on p "to [EMAIL_ADDRESS][DOMAIN_NAME] <[EMAIL_ADDRESS][DOMAIN_NAME]>" at bounding box center [482, 202] width 377 height 11
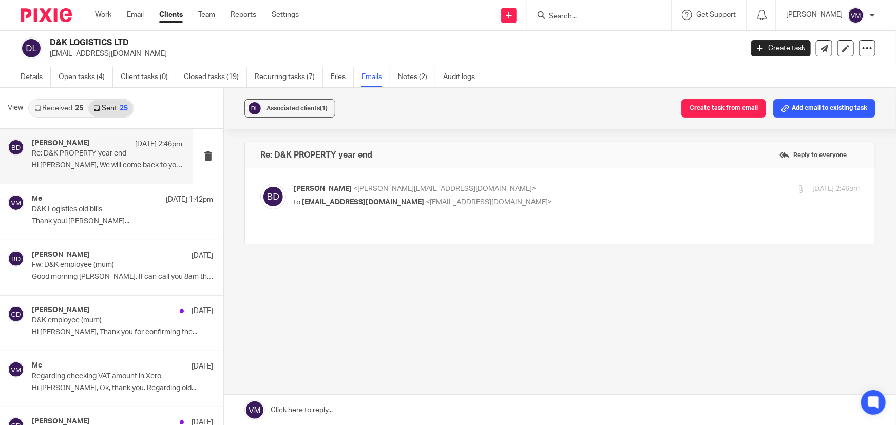
click at [554, 184] on p "[PERSON_NAME] <[PERSON_NAME][EMAIL_ADDRESS][DOMAIN_NAME]>" at bounding box center [482, 189] width 377 height 11
checkbox input "true"
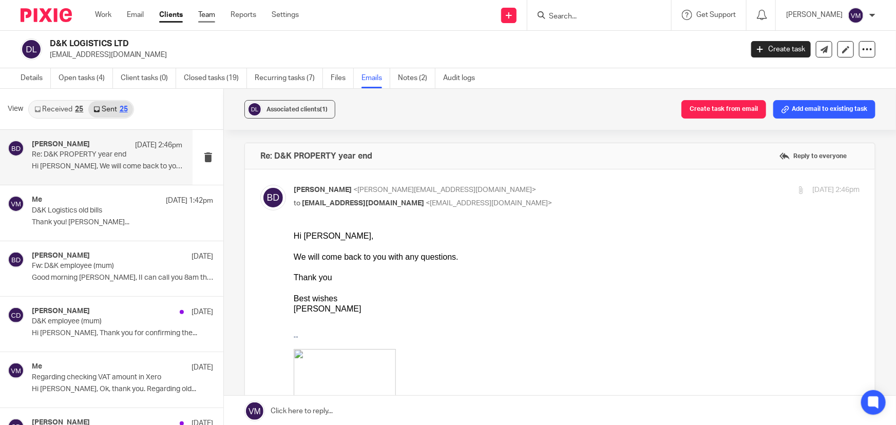
click at [209, 14] on link "Team" at bounding box center [206, 15] width 17 height 10
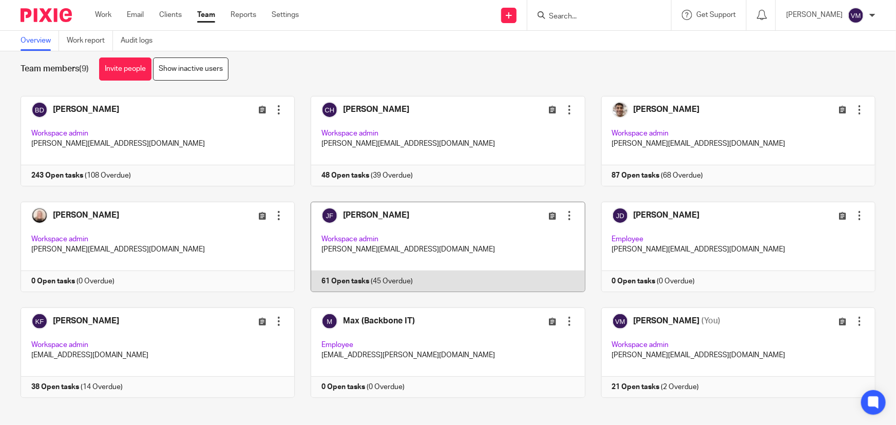
scroll to position [22, 0]
